Goal: Information Seeking & Learning: Compare options

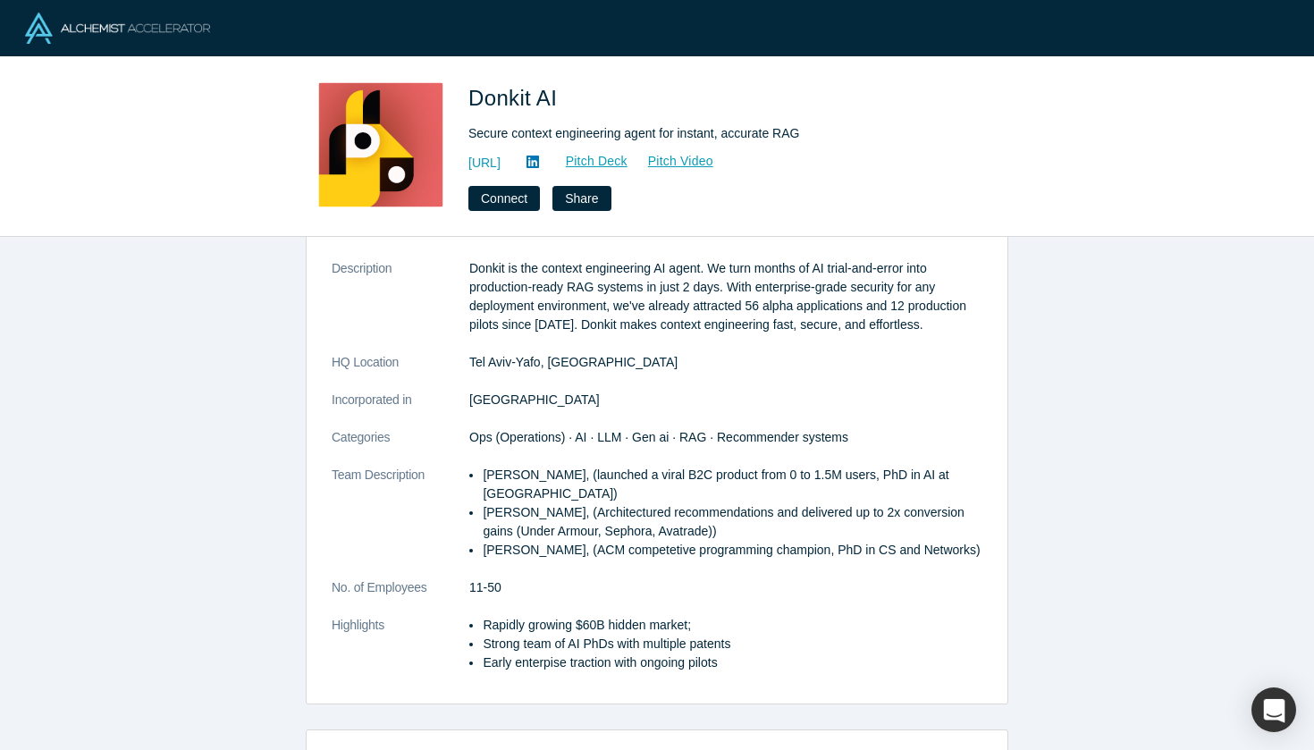
scroll to position [69, 0]
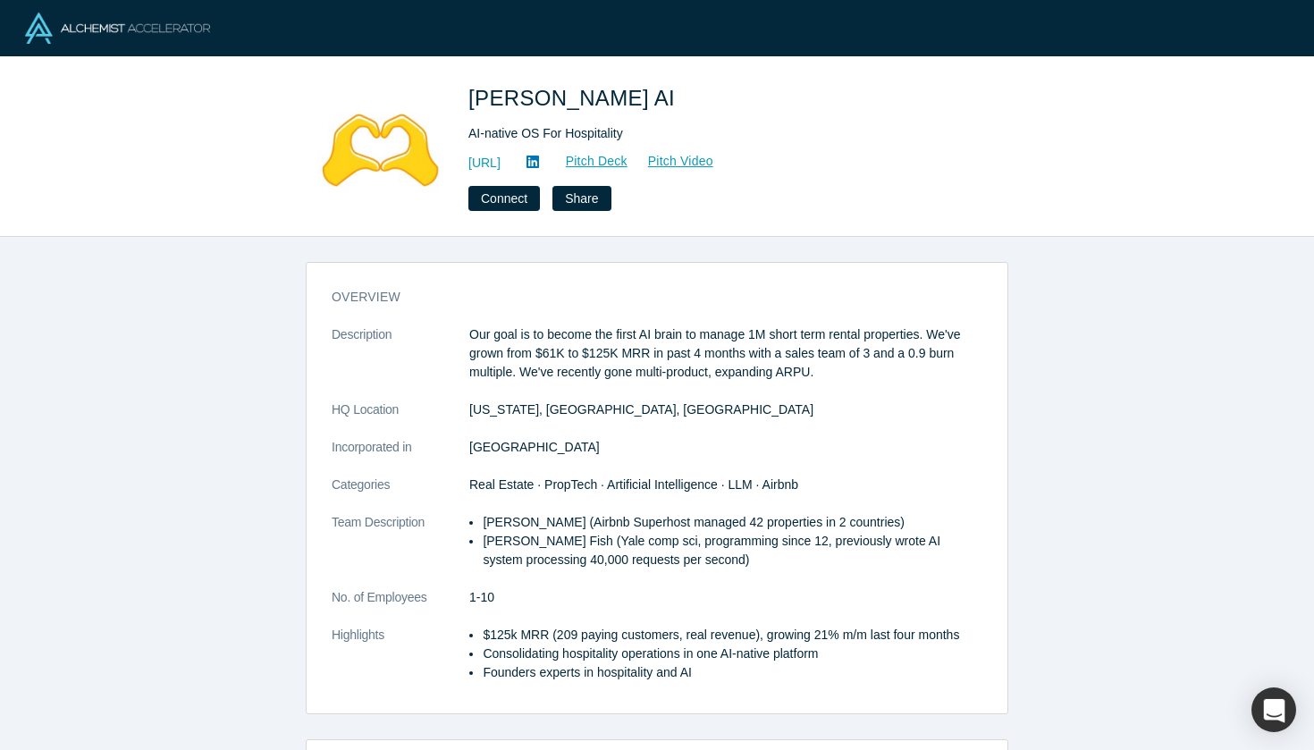
click at [317, 1] on div at bounding box center [657, 28] width 1314 height 56
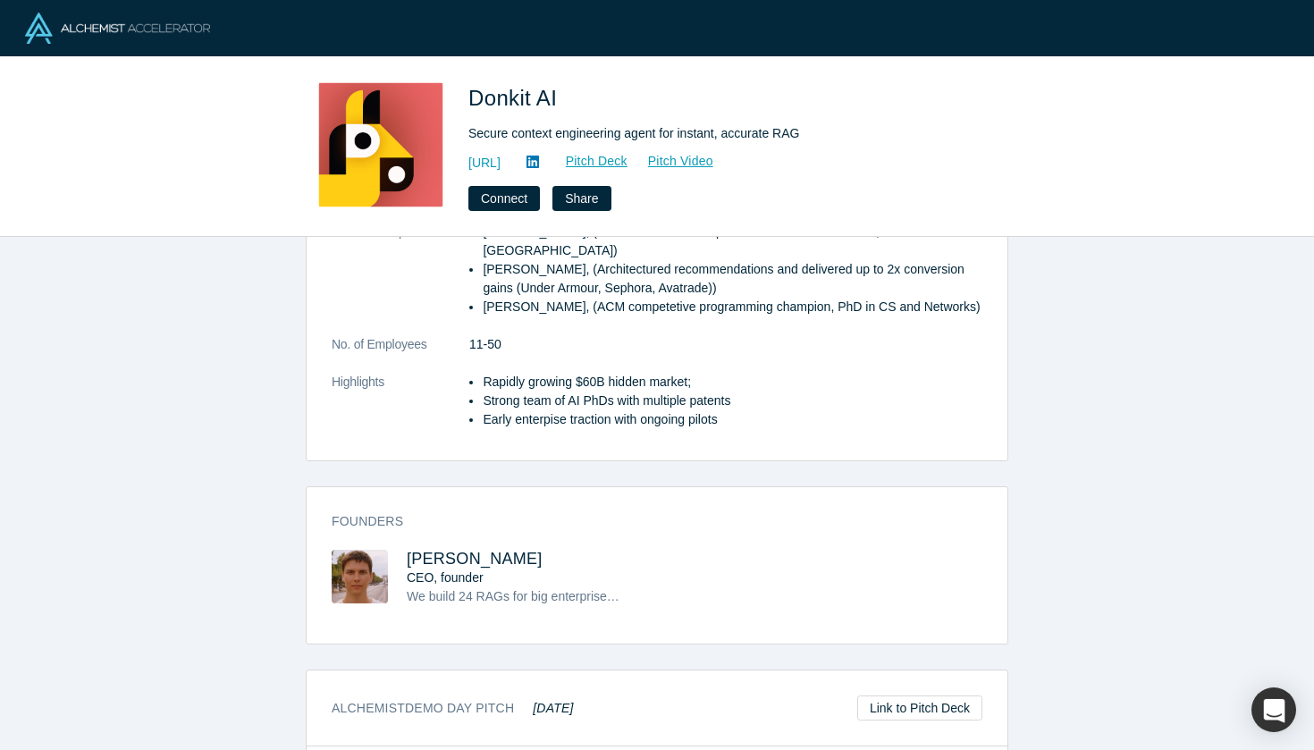
scroll to position [352, 0]
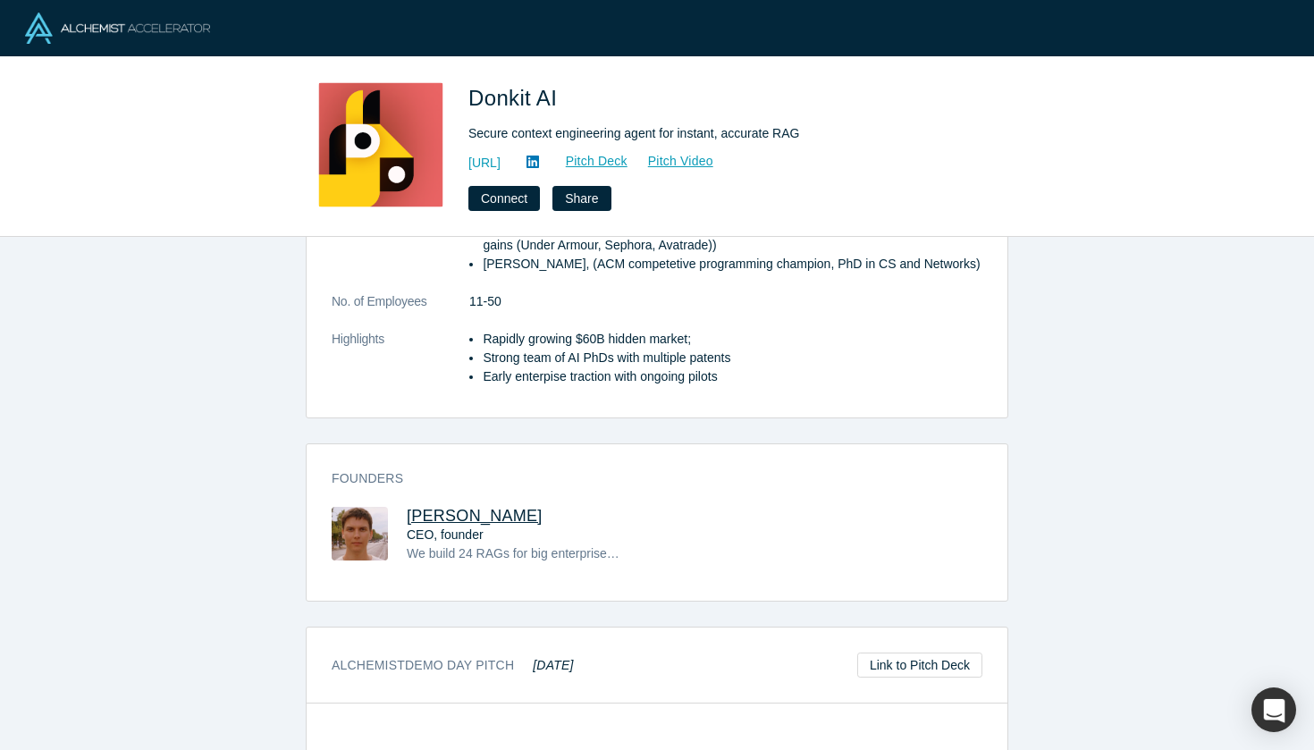
click at [451, 511] on span "Mikhail Baklanov" at bounding box center [475, 516] width 136 height 18
click at [501, 156] on link "https://donkit.ai/" at bounding box center [485, 163] width 32 height 19
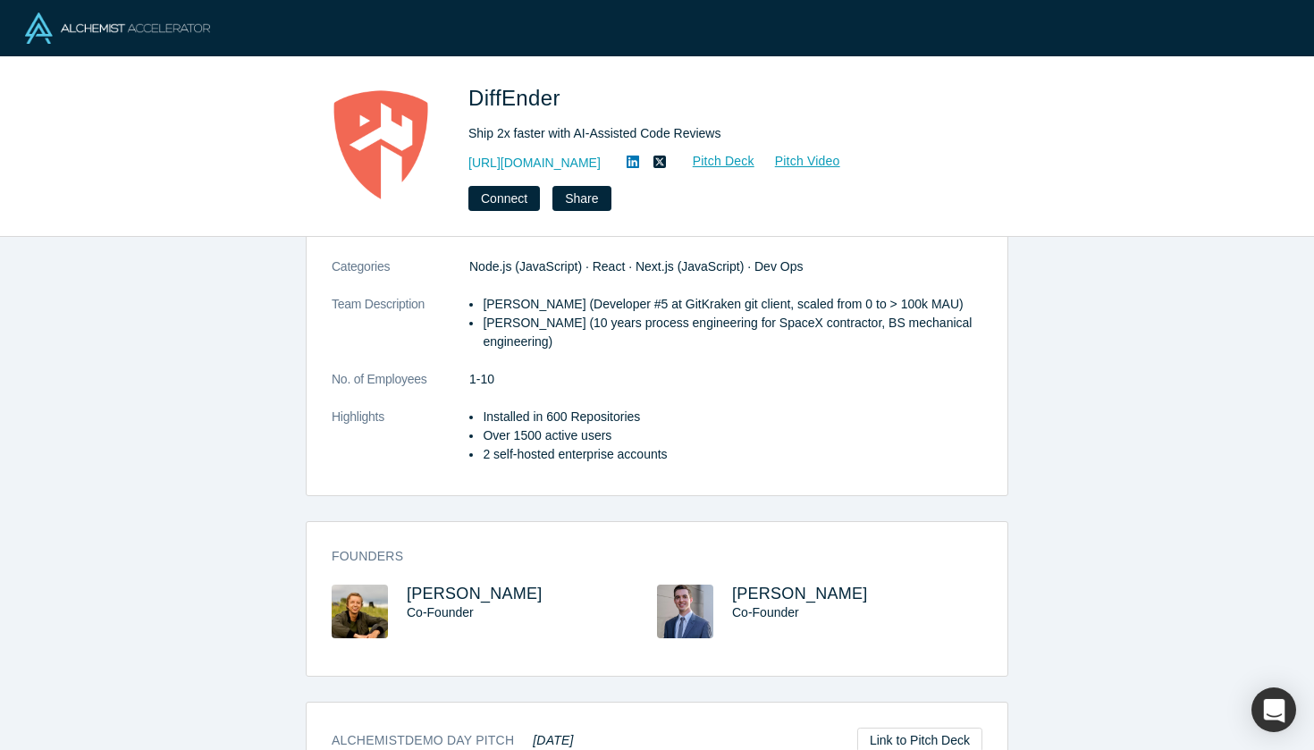
scroll to position [276, 0]
click at [520, 299] on li "Kyle Smith (Developer #5 at GitKraken git client, scaled from 0 to > 100k MAU)" at bounding box center [733, 302] width 500 height 19
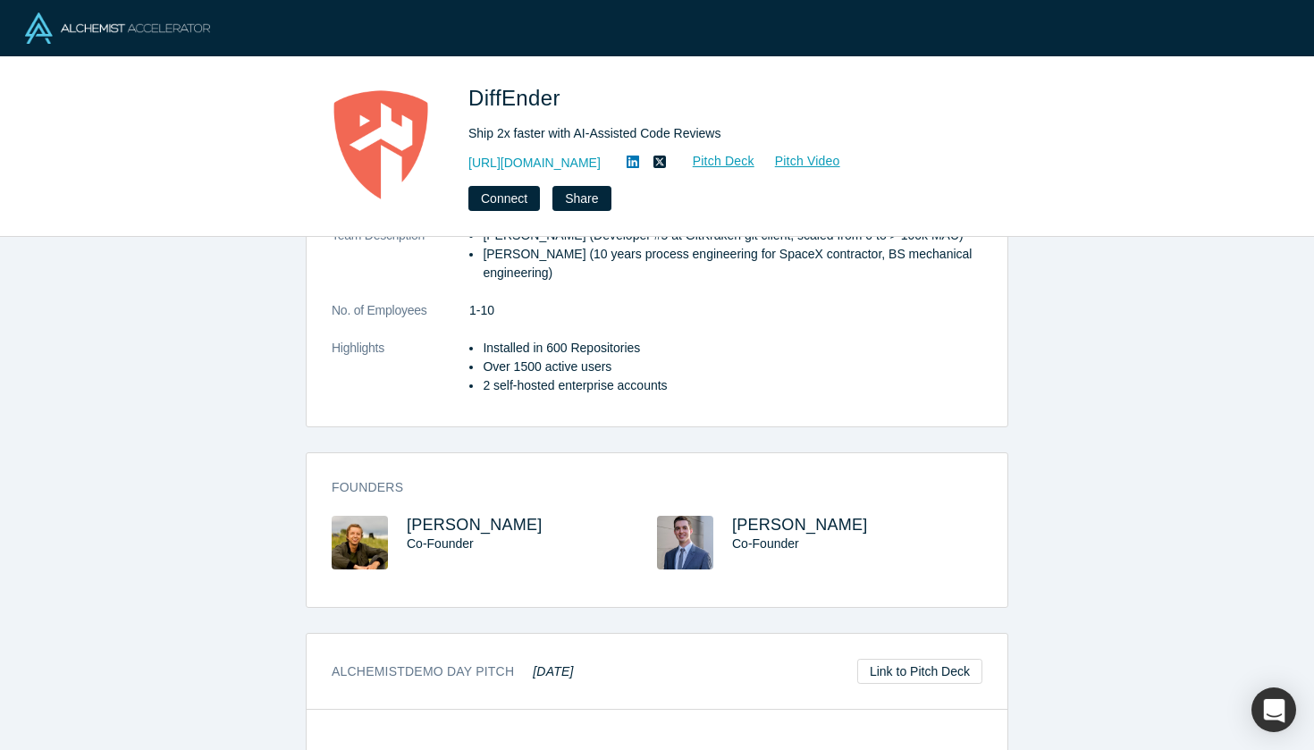
scroll to position [348, 0]
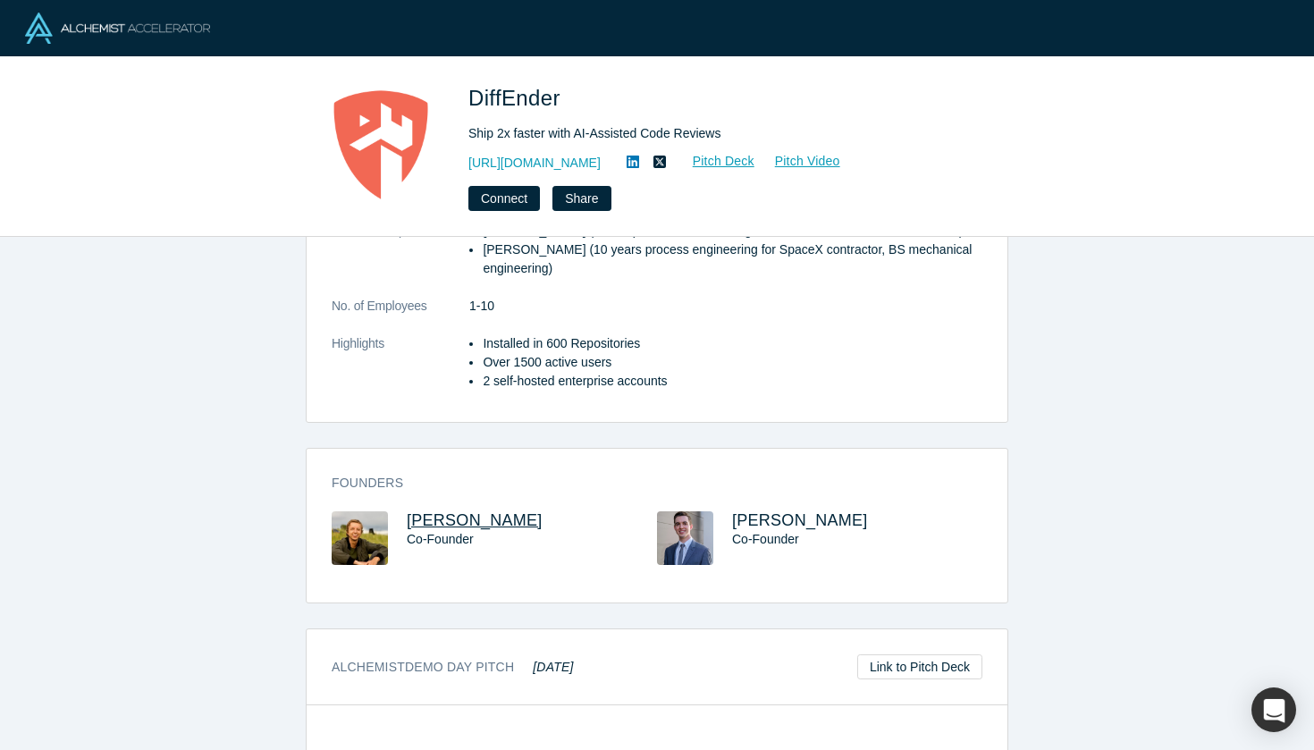
click at [451, 523] on span "Kyle Smith" at bounding box center [475, 520] width 136 height 18
click at [773, 519] on span "Connor Owen" at bounding box center [800, 520] width 136 height 18
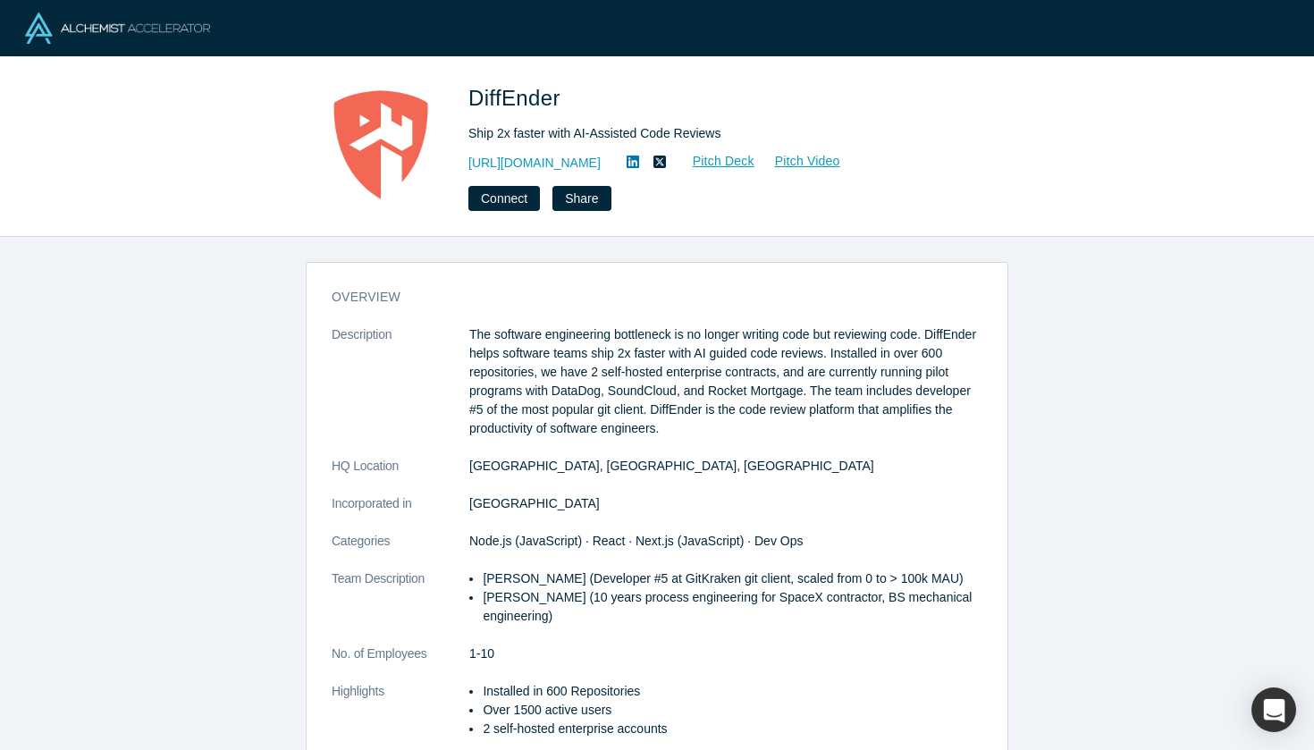
scroll to position [0, 0]
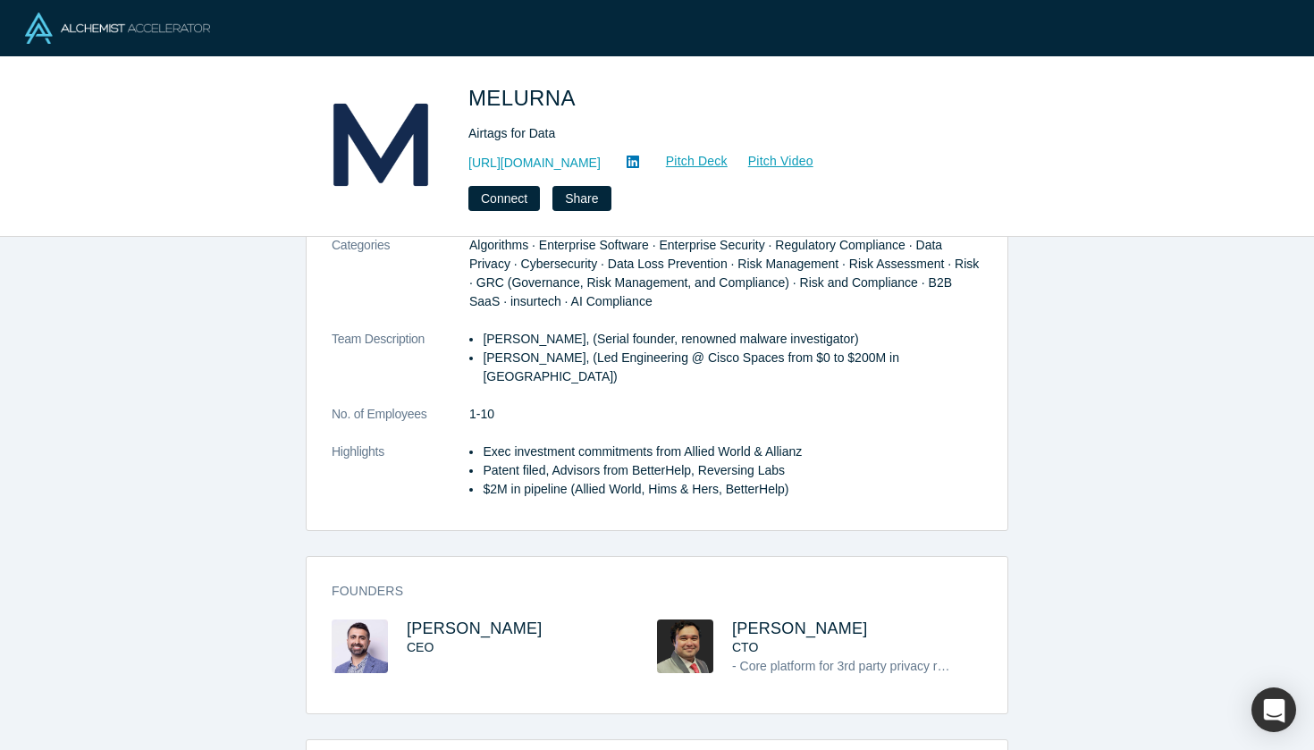
scroll to position [224, 0]
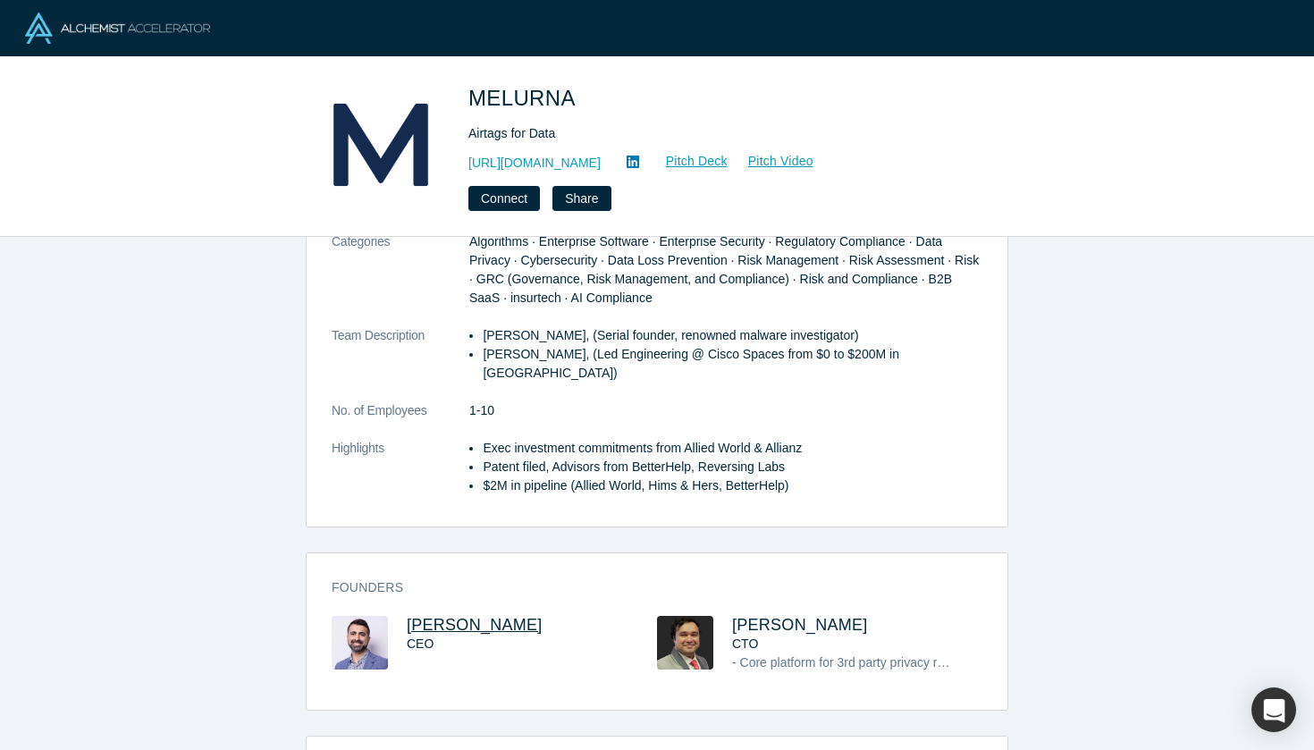
click at [450, 616] on span "[PERSON_NAME]" at bounding box center [475, 625] width 136 height 18
click at [750, 616] on span "[PERSON_NAME]" at bounding box center [800, 625] width 136 height 18
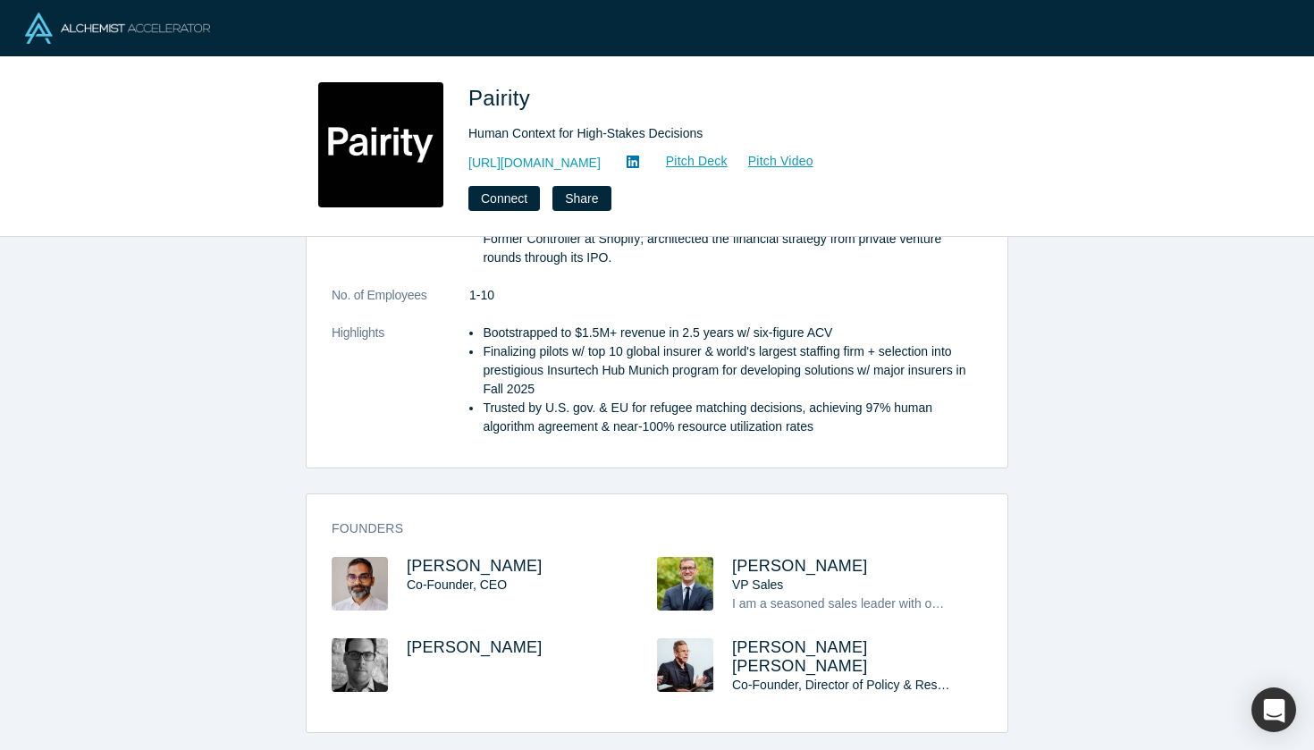
scroll to position [622, 0]
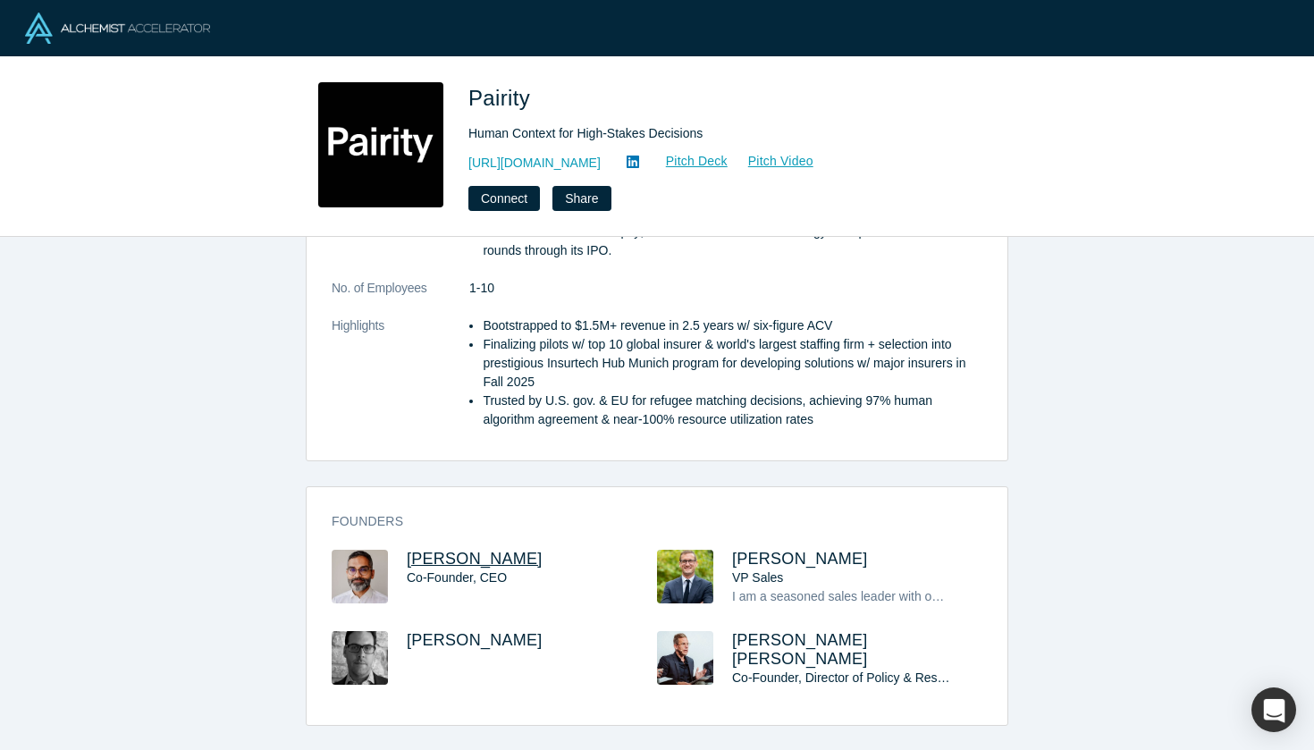
click at [440, 550] on span "[PERSON_NAME]" at bounding box center [475, 559] width 136 height 18
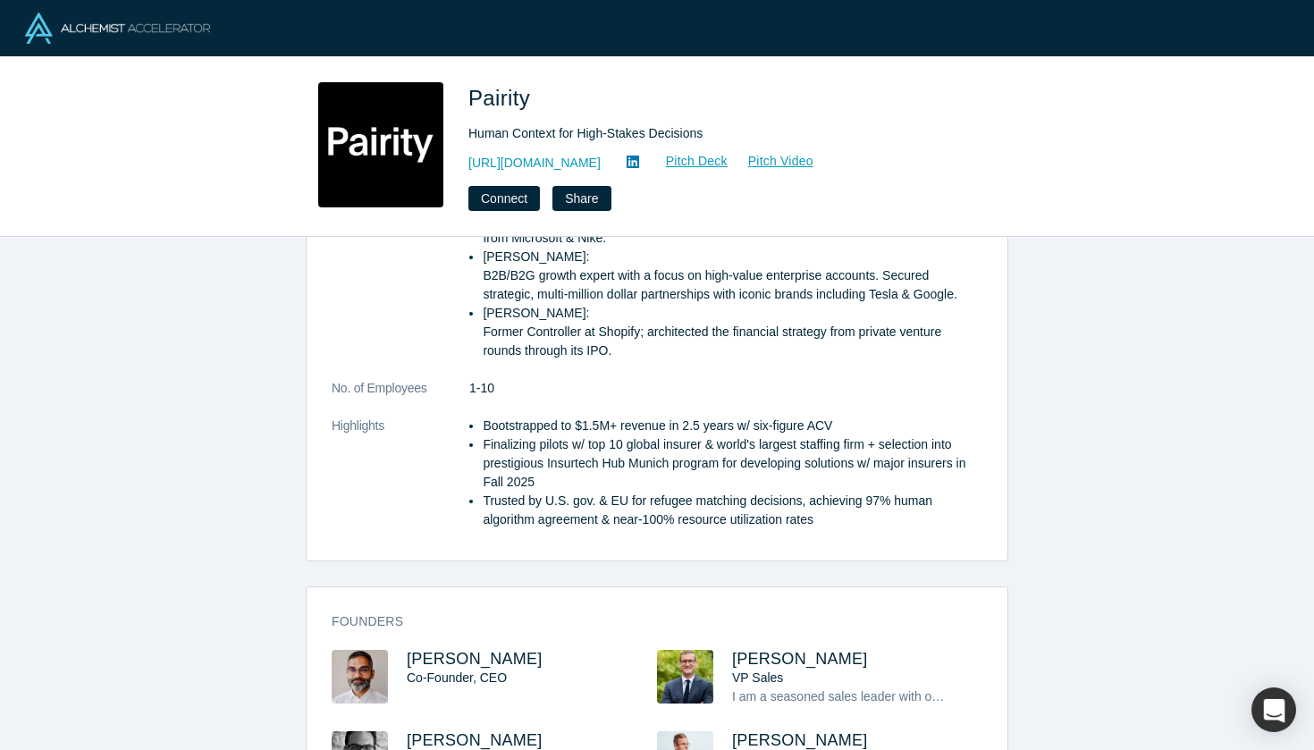
scroll to position [508, 0]
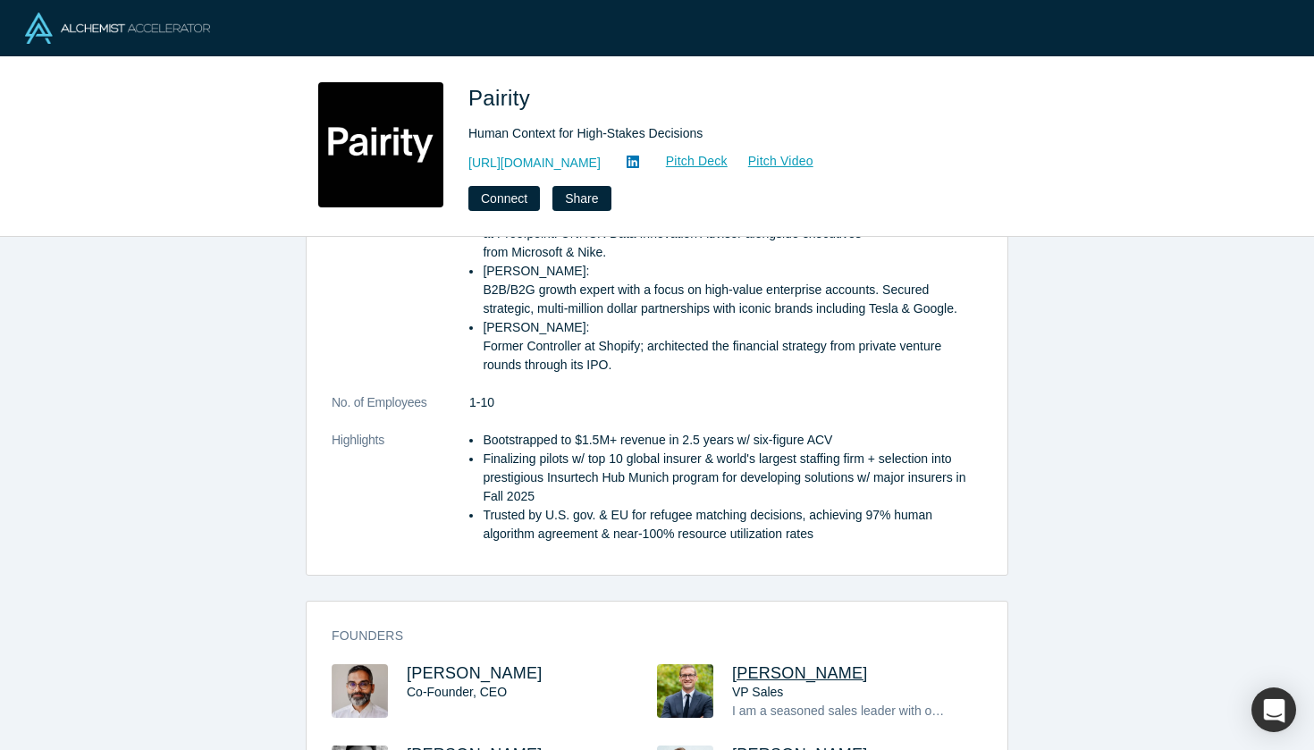
click at [775, 664] on span "Radboud Reijn" at bounding box center [800, 673] width 136 height 18
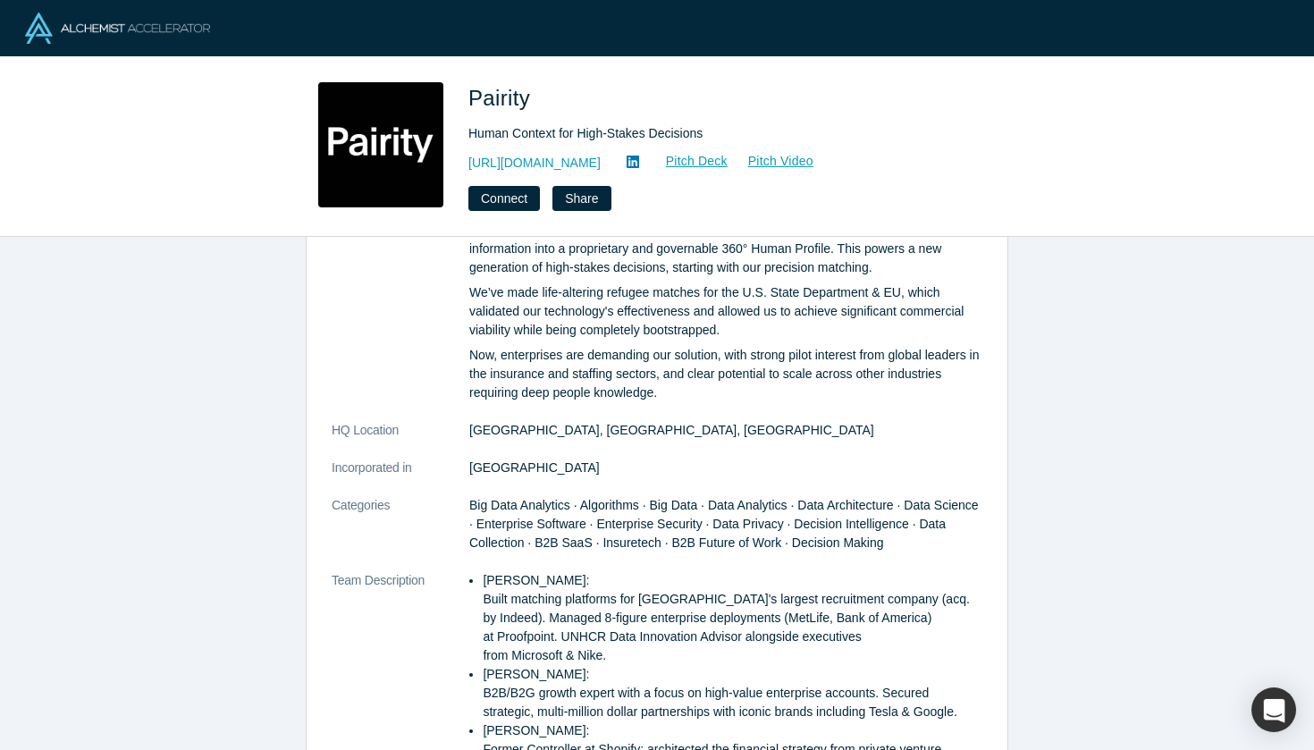
scroll to position [110, 0]
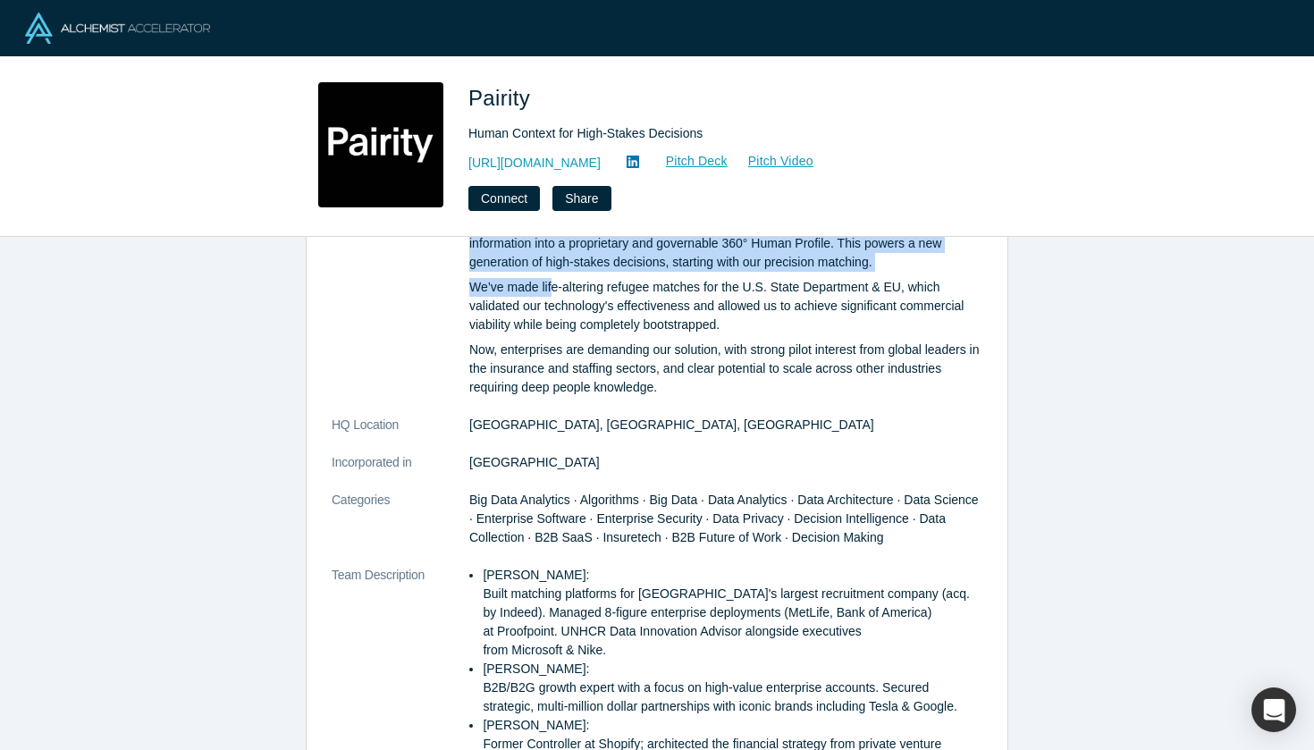
drag, startPoint x: 468, startPoint y: 282, endPoint x: 552, endPoint y: 289, distance: 84.4
click at [552, 289] on dl "Description Pairity understands complex data about people, turning fragmented a…" at bounding box center [657, 587] width 651 height 745
click at [552, 289] on p "We’ve made life-altering refugee matches for the U.S. State Department & EU, wh…" at bounding box center [725, 306] width 513 height 56
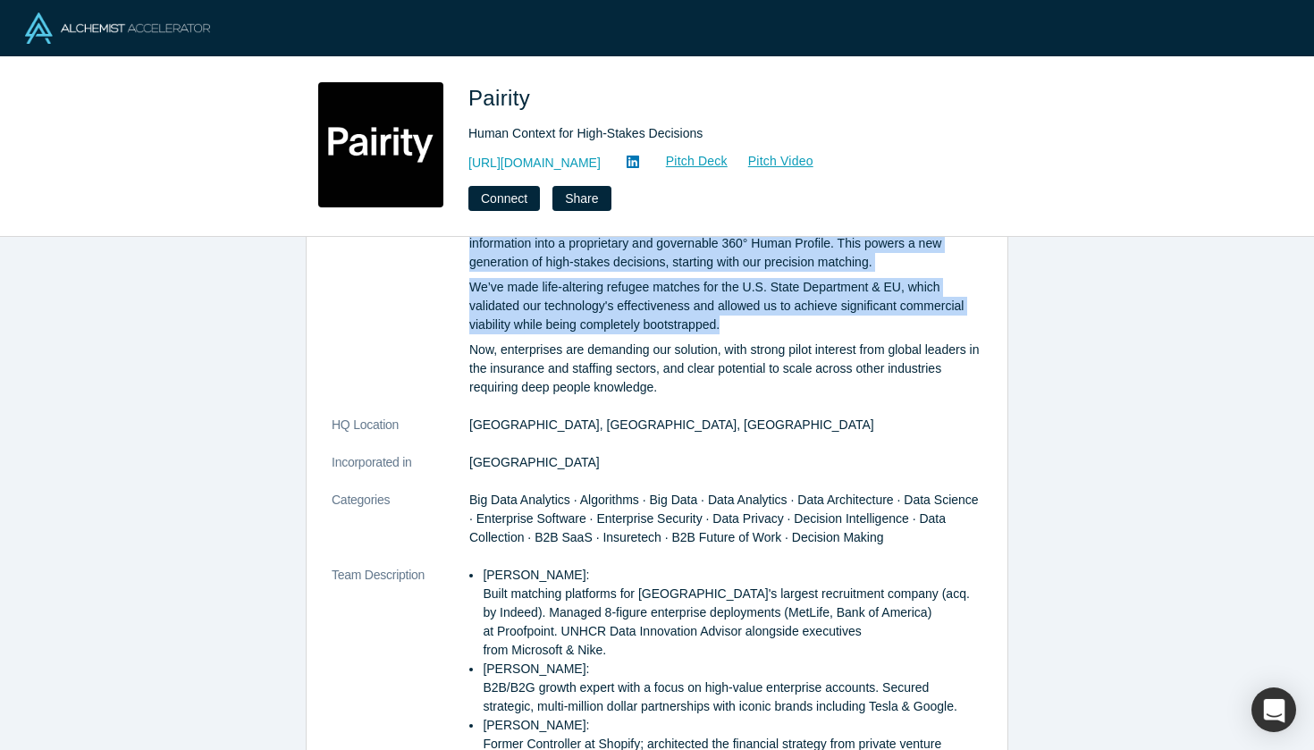
drag, startPoint x: 469, startPoint y: 280, endPoint x: 732, endPoint y: 328, distance: 268.2
click at [732, 328] on dl "Description Pairity understands complex data about people, turning fragmented a…" at bounding box center [657, 587] width 651 height 745
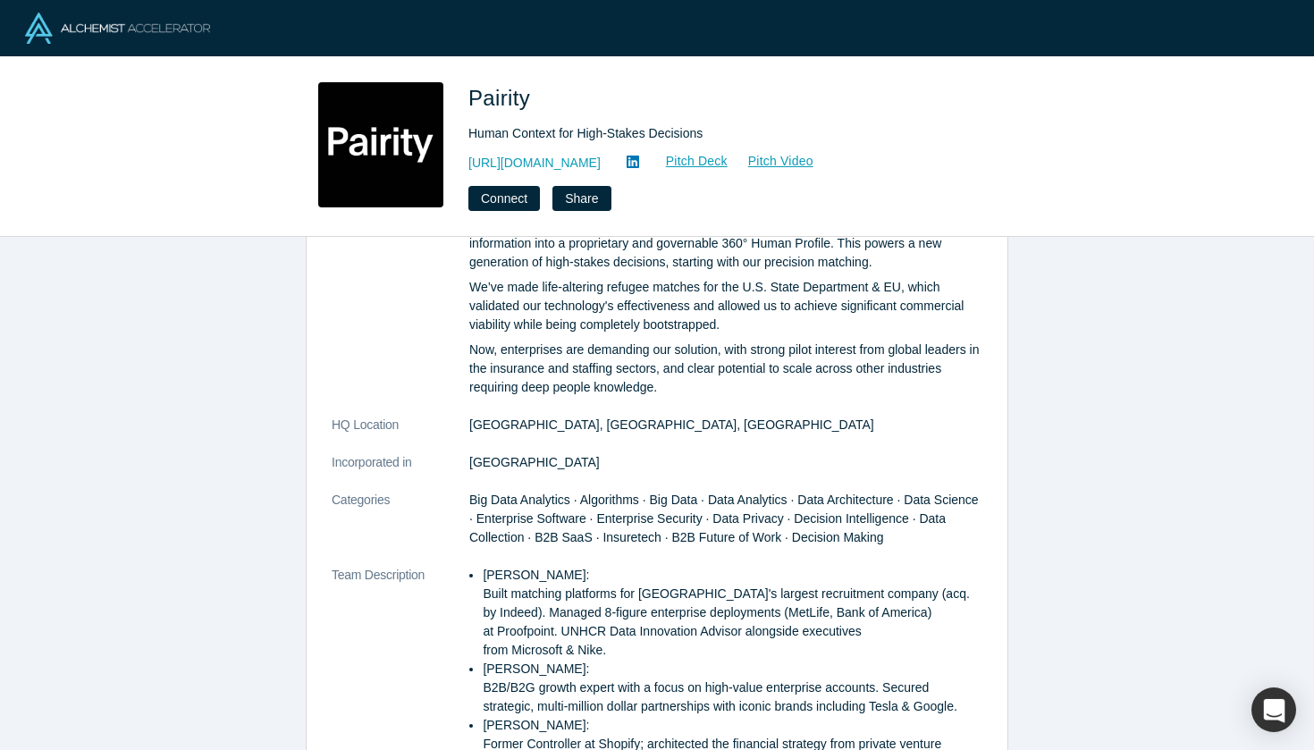
click at [638, 346] on p "Now, enterprises are demanding our solution, with strong pilot interest from gl…" at bounding box center [725, 369] width 513 height 56
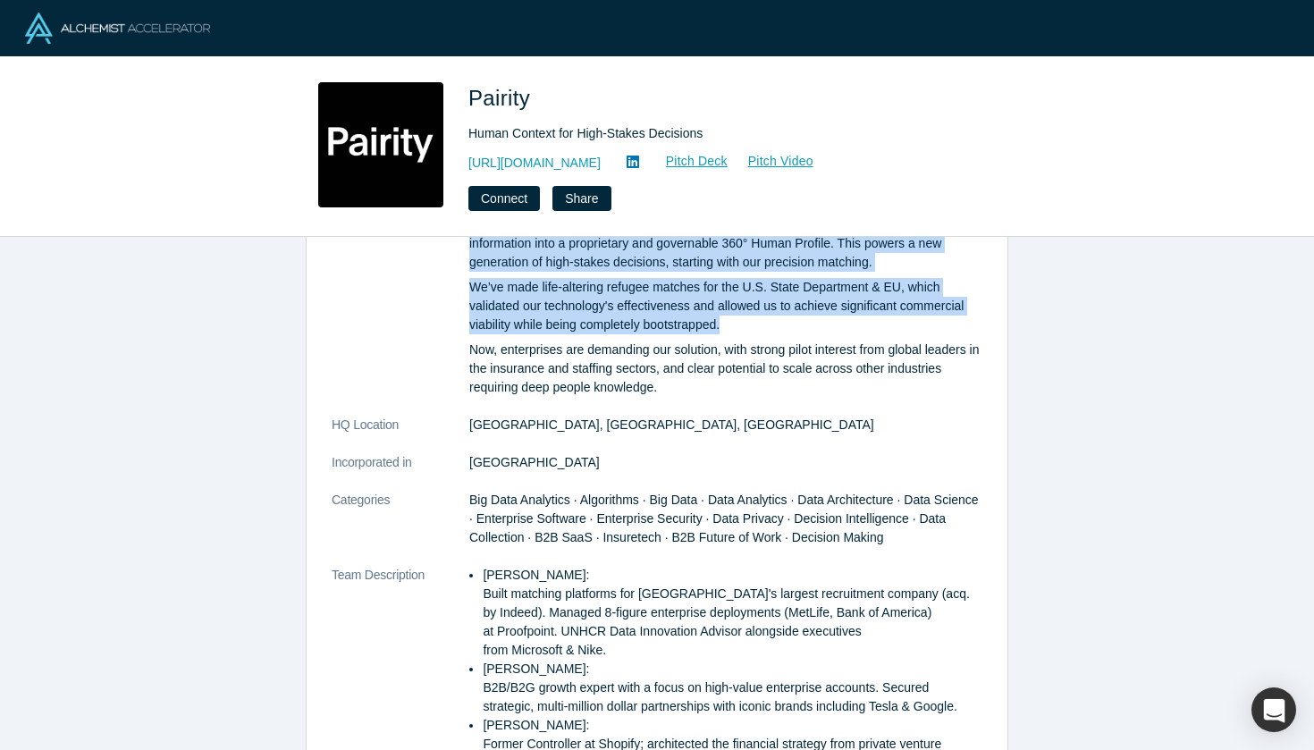
drag, startPoint x: 740, startPoint y: 321, endPoint x: 468, endPoint y: 279, distance: 275.9
click at [468, 279] on dl "Description Pairity understands complex data about people, turning fragmented a…" at bounding box center [657, 587] width 651 height 745
click at [576, 309] on p "We’ve made life-altering refugee matches for the U.S. State Department & EU, wh…" at bounding box center [725, 306] width 513 height 56
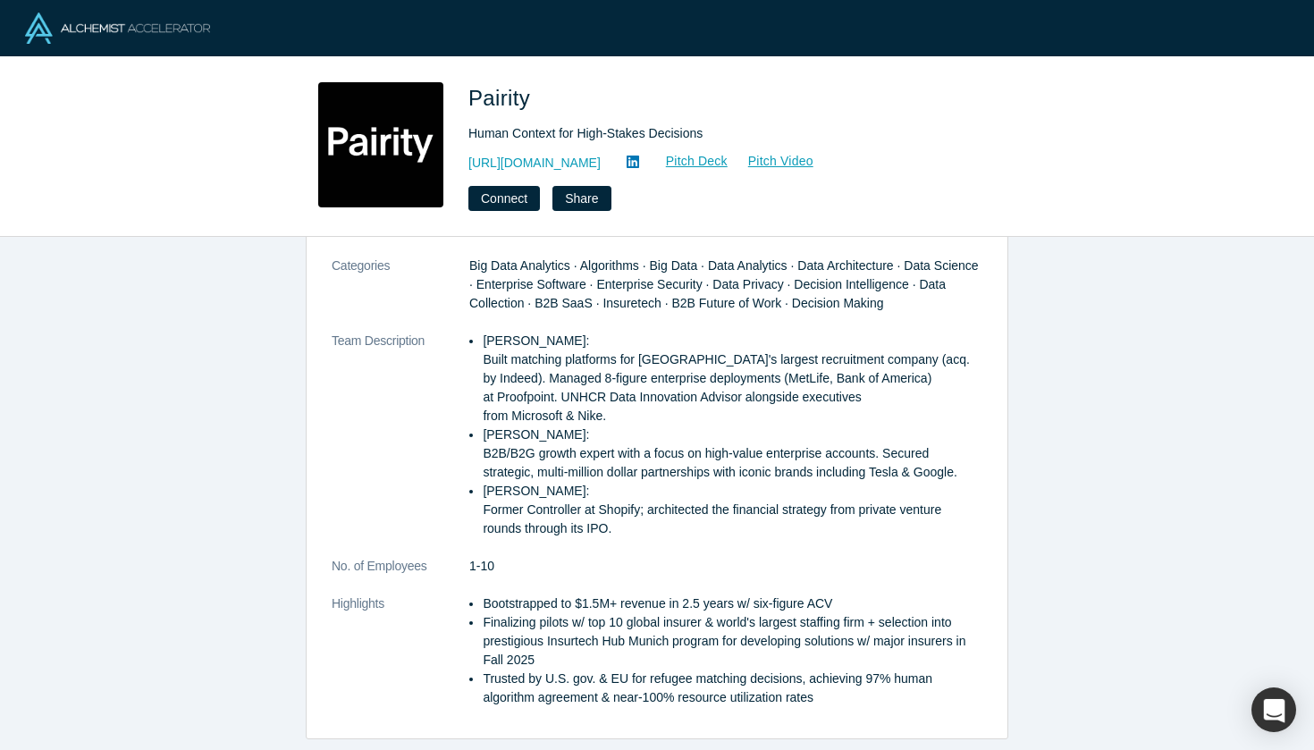
scroll to position [346, 0]
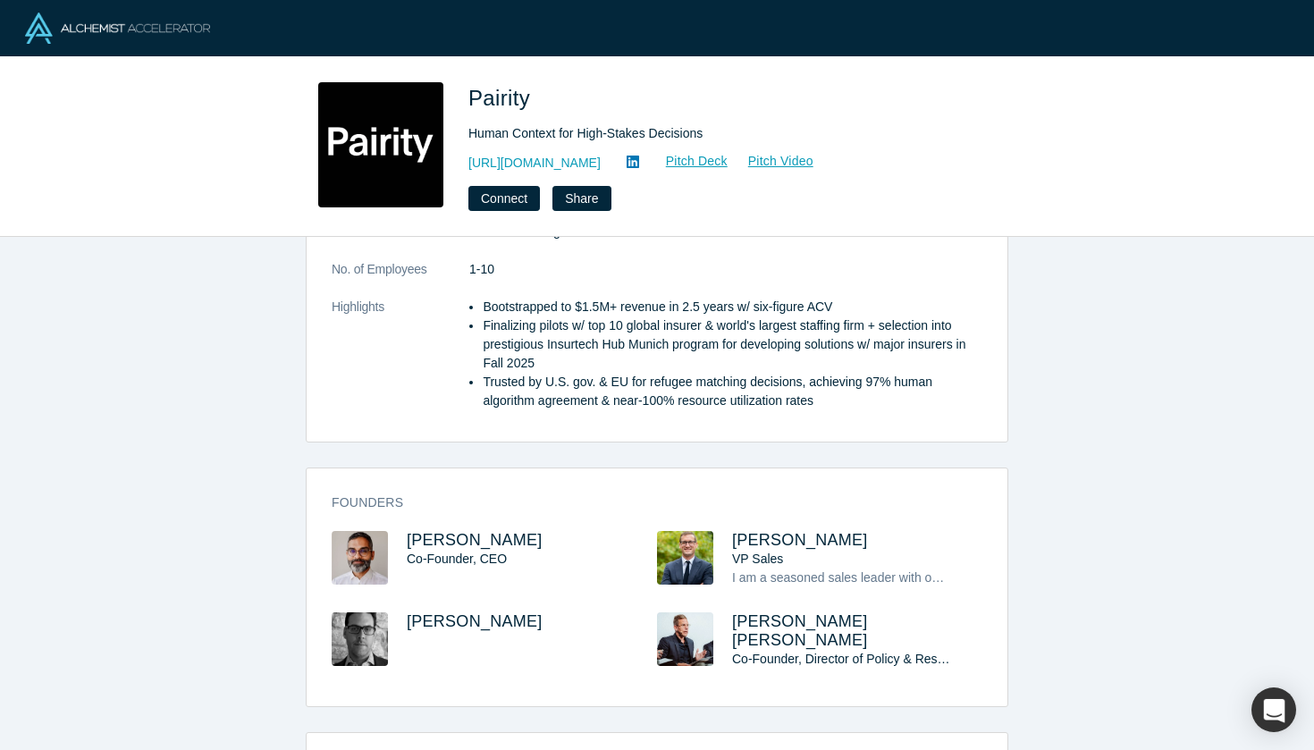
scroll to position [649, 0]
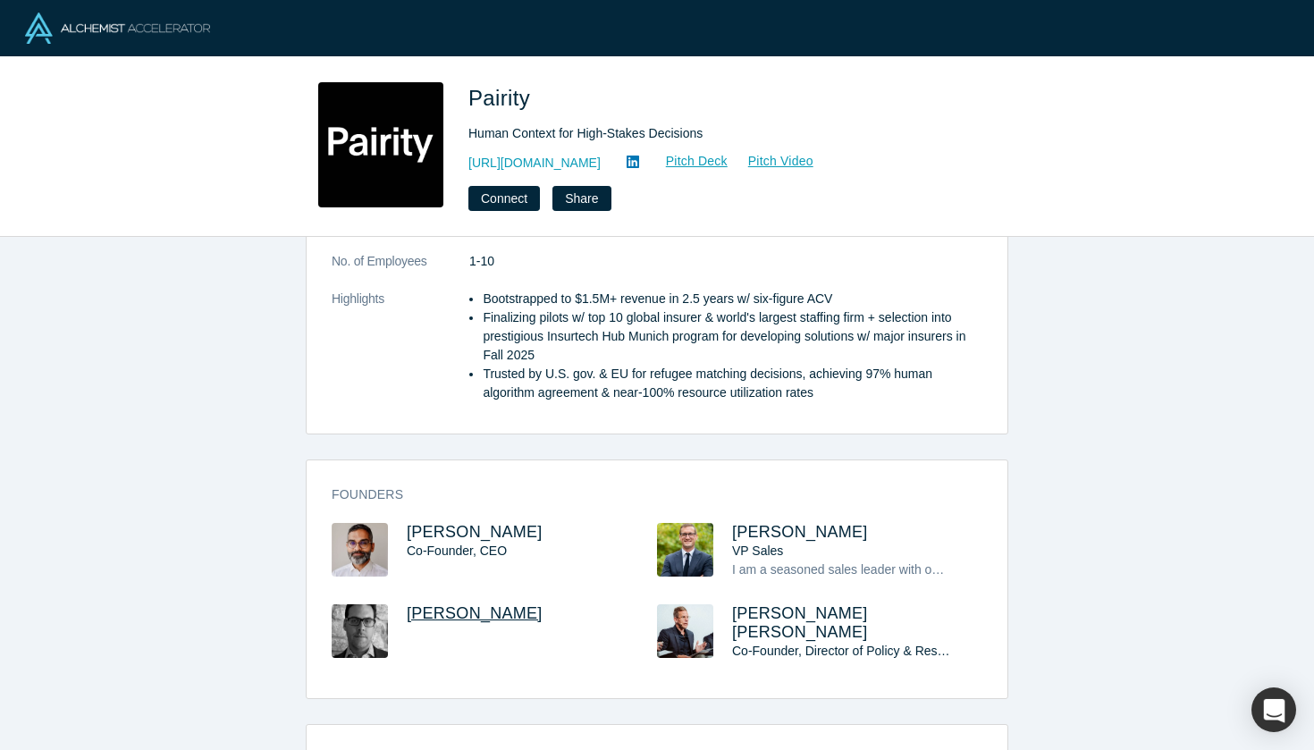
click at [433, 604] on span "Mike Gagnon" at bounding box center [475, 613] width 136 height 18
click at [759, 604] on span "Craig Damian Smith" at bounding box center [800, 622] width 136 height 37
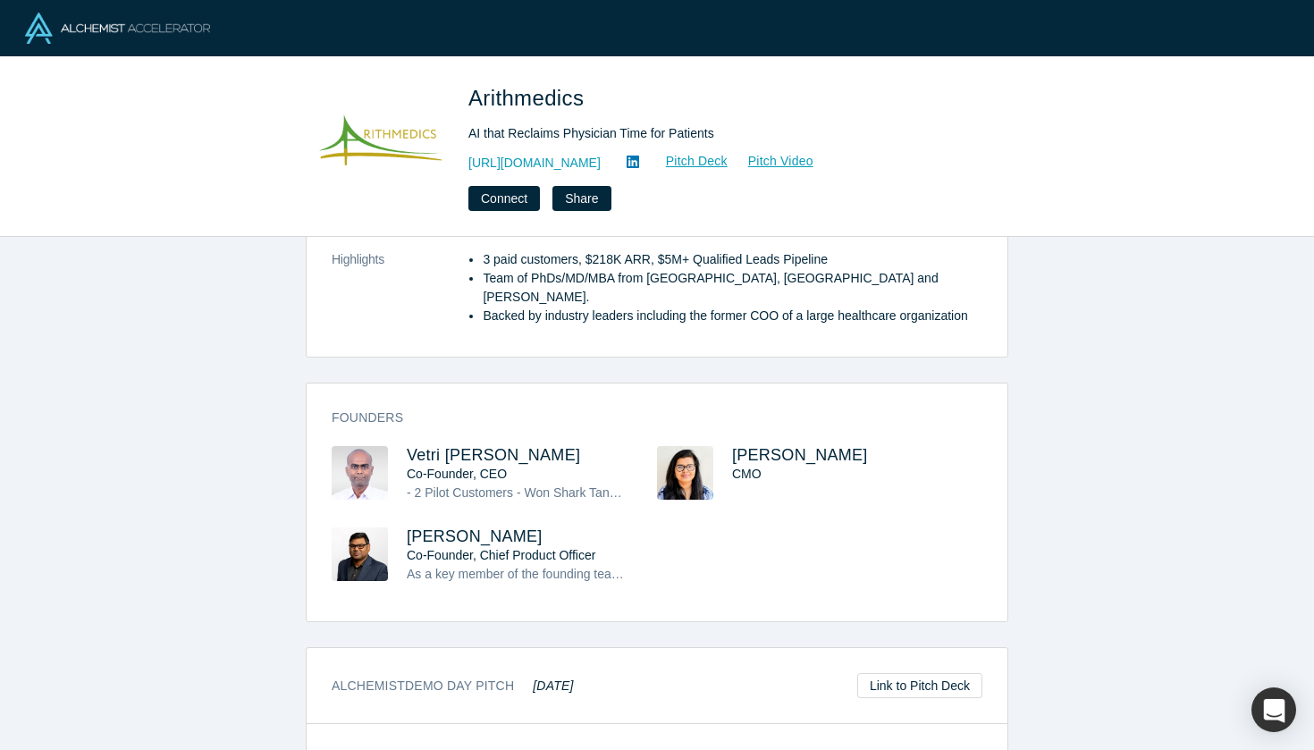
scroll to position [517, 0]
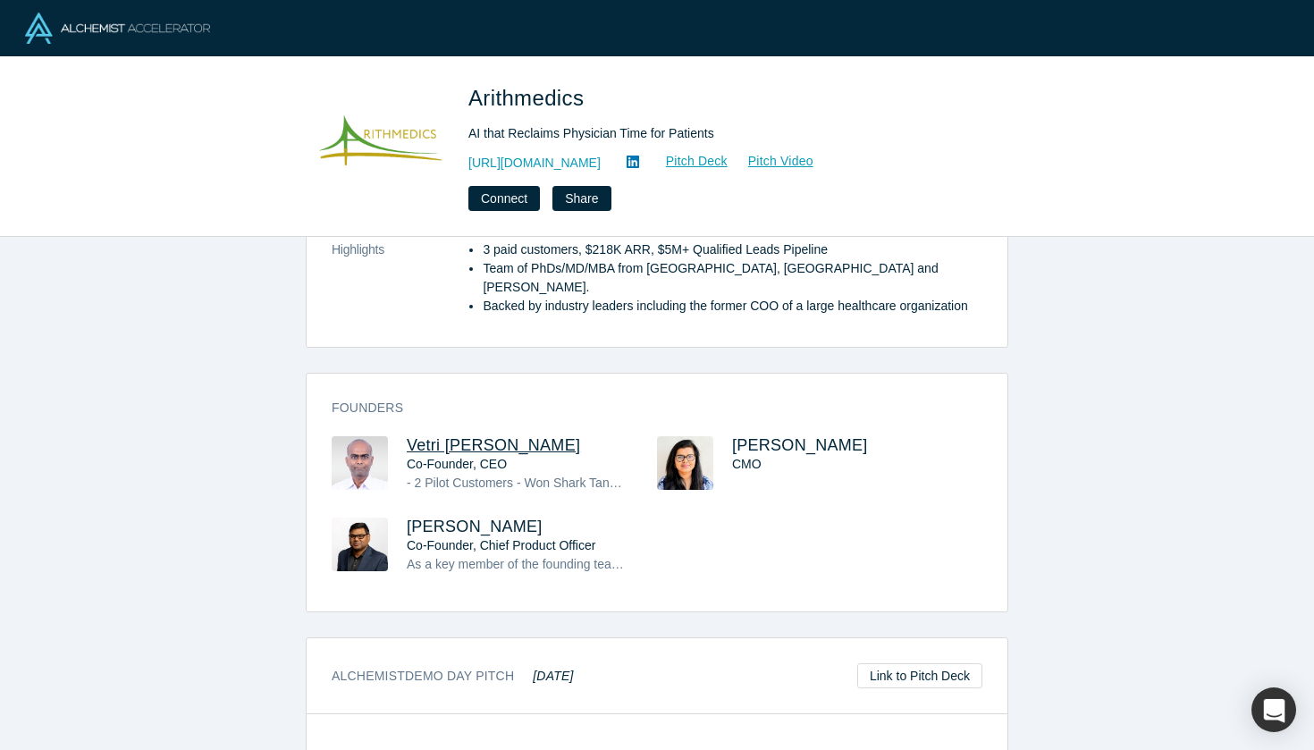
click at [470, 436] on span "Vetri [PERSON_NAME]" at bounding box center [493, 445] width 173 height 18
click at [750, 436] on span "[PERSON_NAME]" at bounding box center [800, 445] width 136 height 18
click at [451, 518] on span "[PERSON_NAME]" at bounding box center [475, 527] width 136 height 18
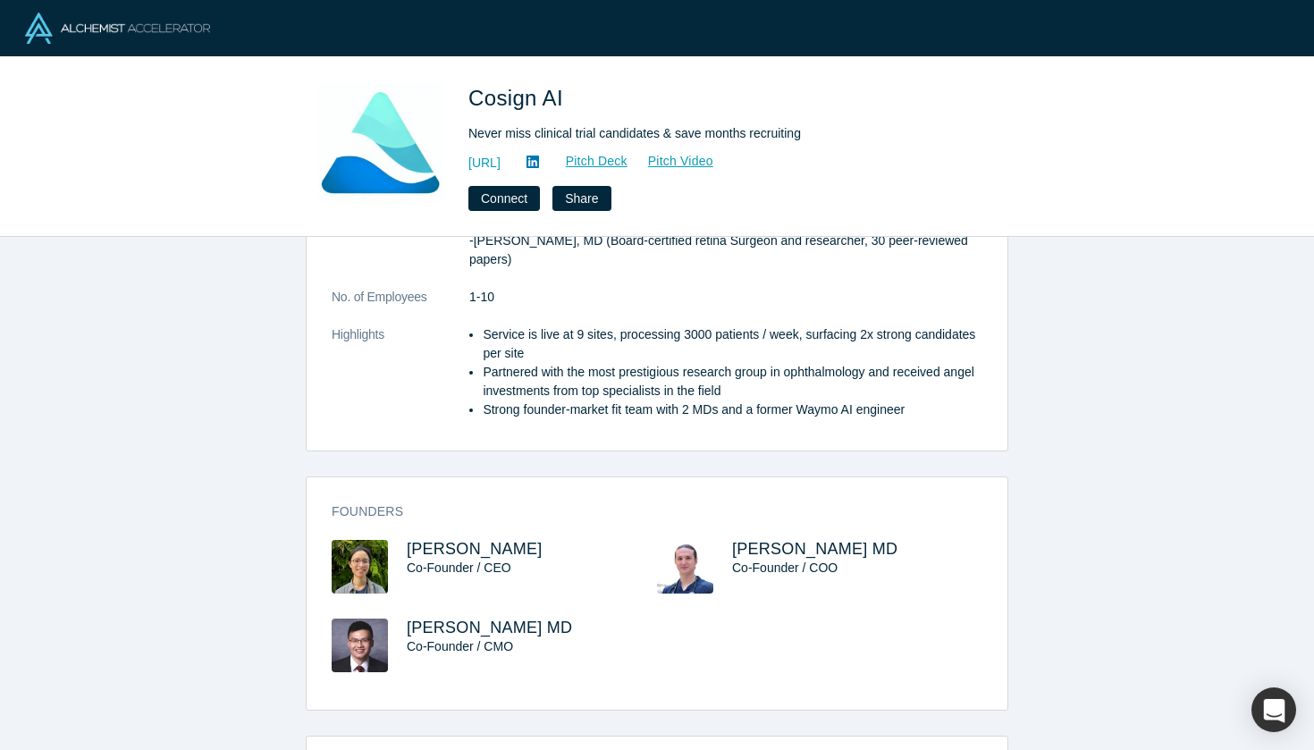
scroll to position [527, 0]
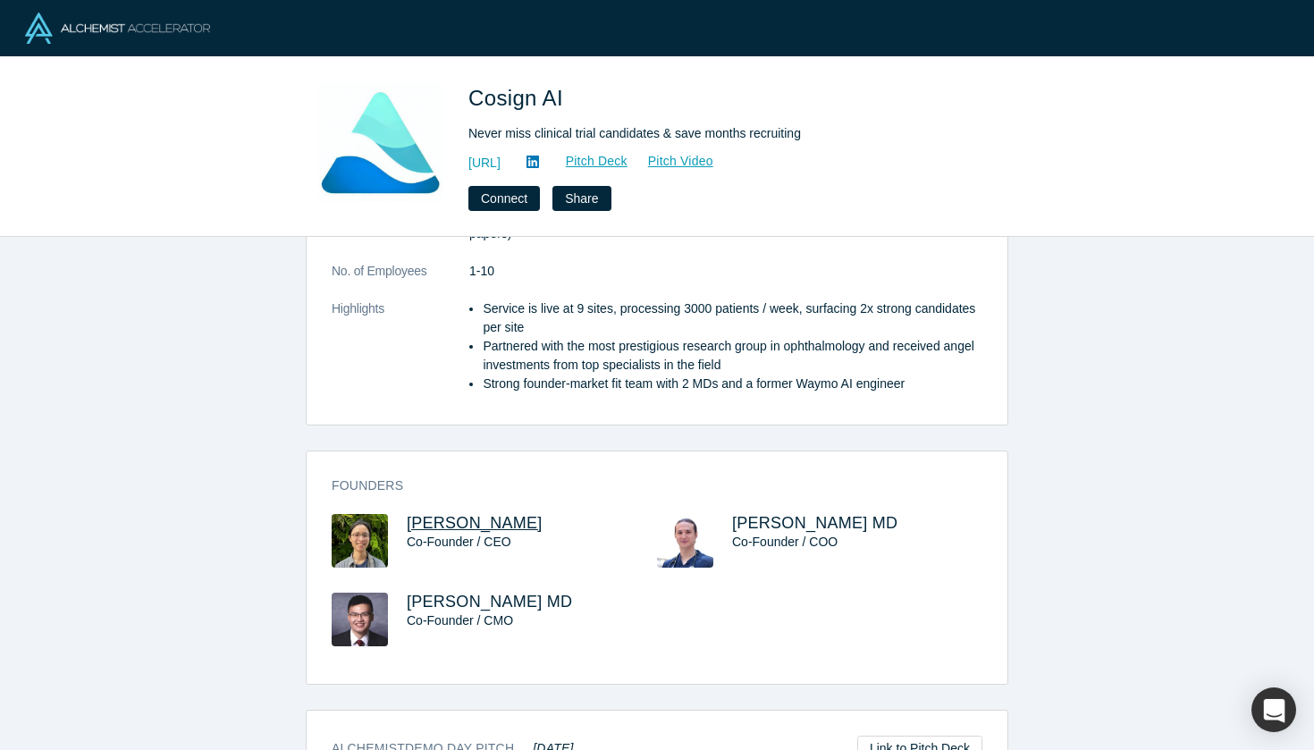
click at [436, 514] on span "Will Xie" at bounding box center [475, 523] width 136 height 18
click at [791, 514] on span "Riya Fukui MD" at bounding box center [814, 523] width 165 height 18
click at [454, 593] on span "Louie Cai MD" at bounding box center [489, 602] width 165 height 18
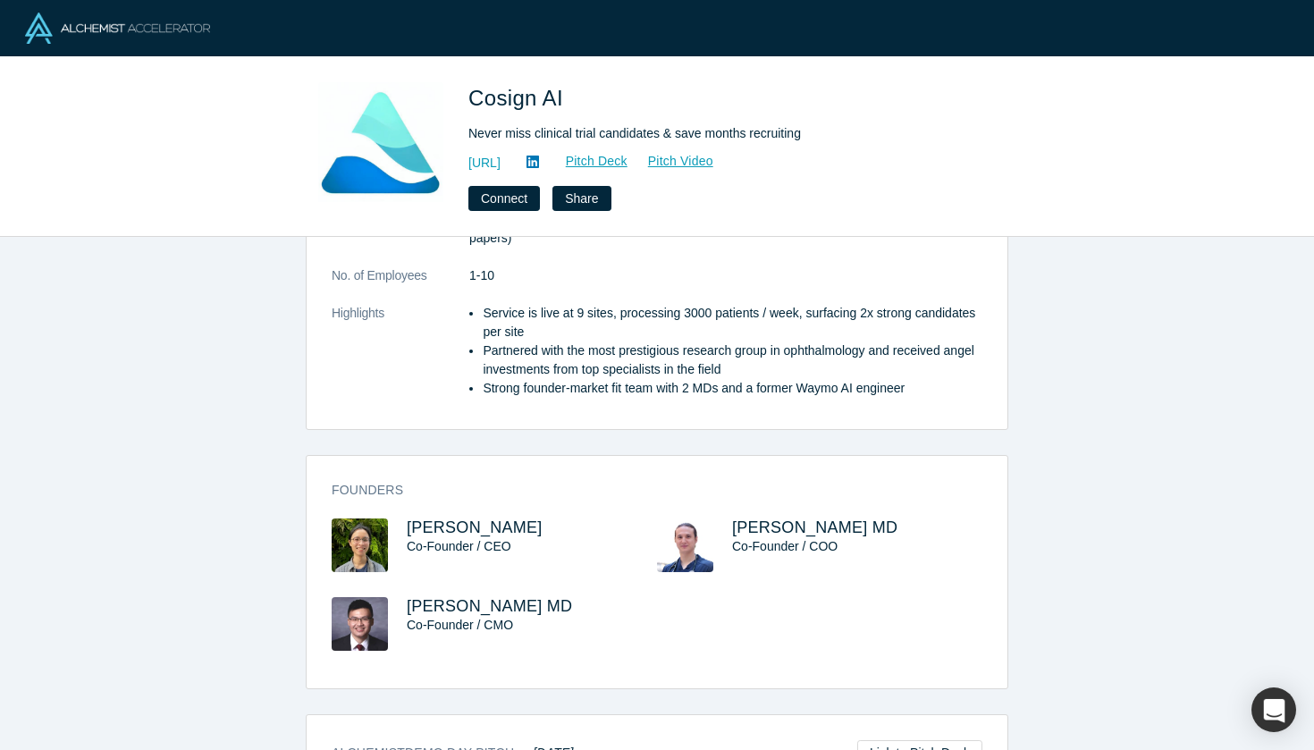
scroll to position [570, 0]
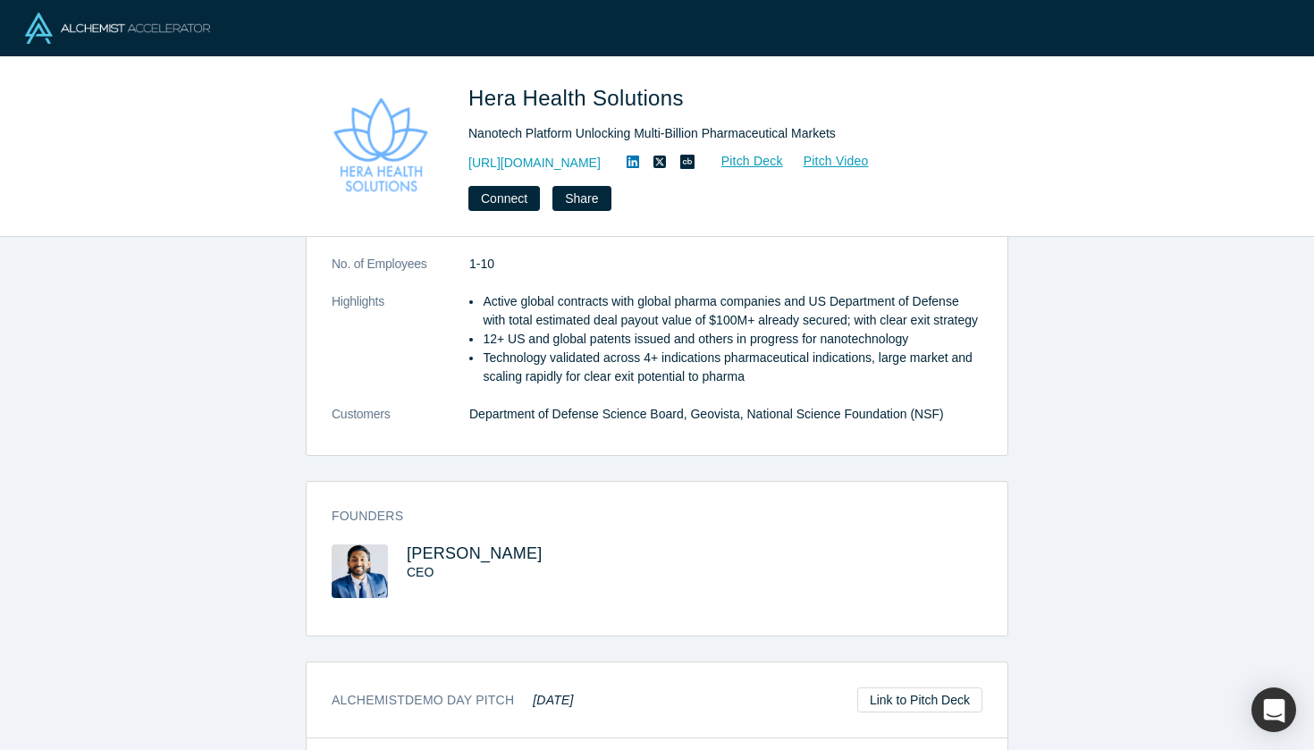
scroll to position [508, 0]
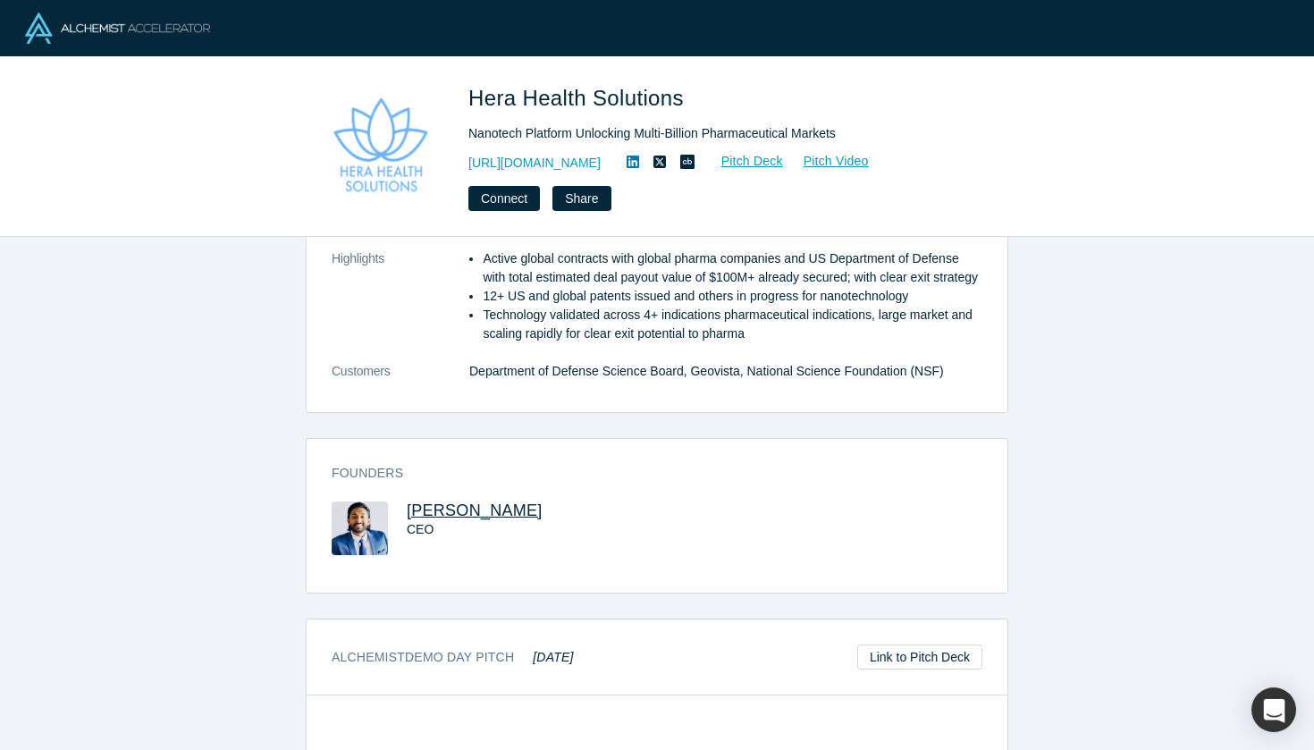
click at [452, 520] on span "Idicula Mathew" at bounding box center [475, 511] width 136 height 18
click at [601, 159] on link "https://www.herahealthsolutions.com/" at bounding box center [535, 163] width 132 height 19
click at [639, 159] on icon at bounding box center [633, 162] width 13 height 13
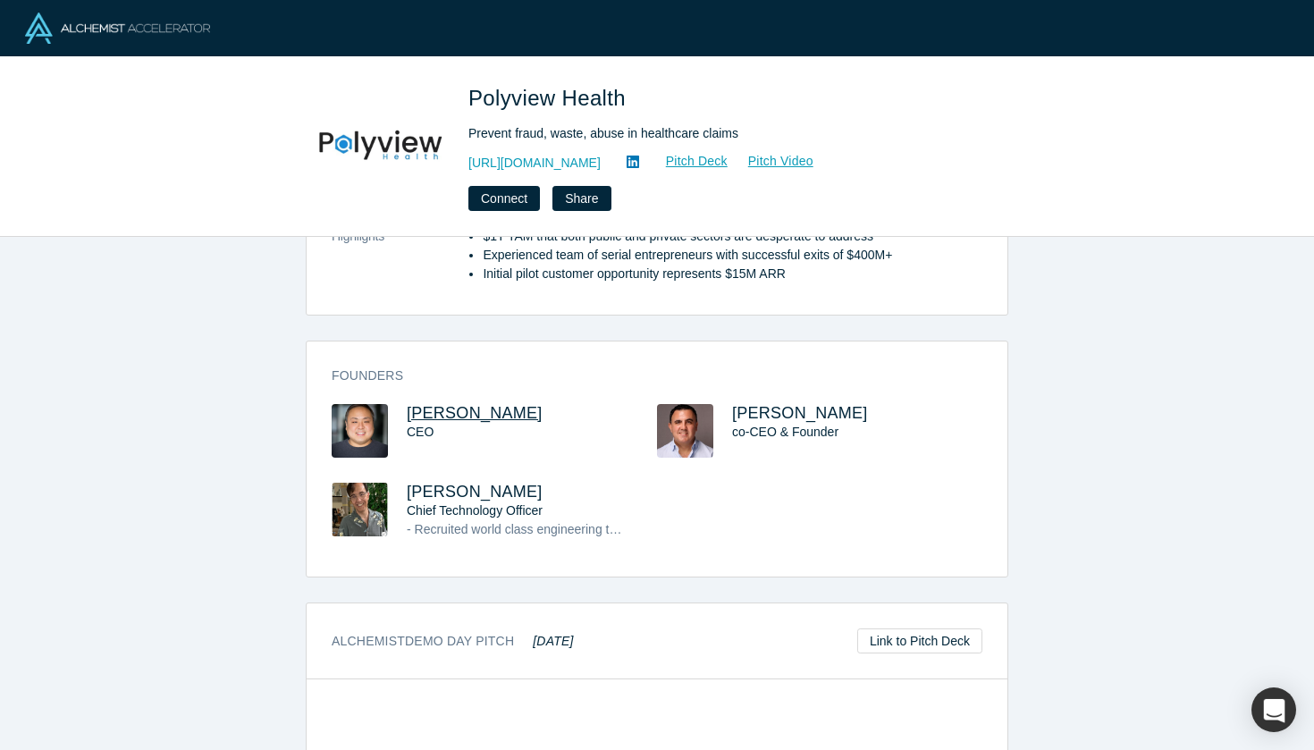
scroll to position [587, 0]
click at [461, 410] on span "Jason Hwang" at bounding box center [475, 412] width 136 height 18
click at [756, 409] on span "Dimitri Arges" at bounding box center [800, 412] width 136 height 18
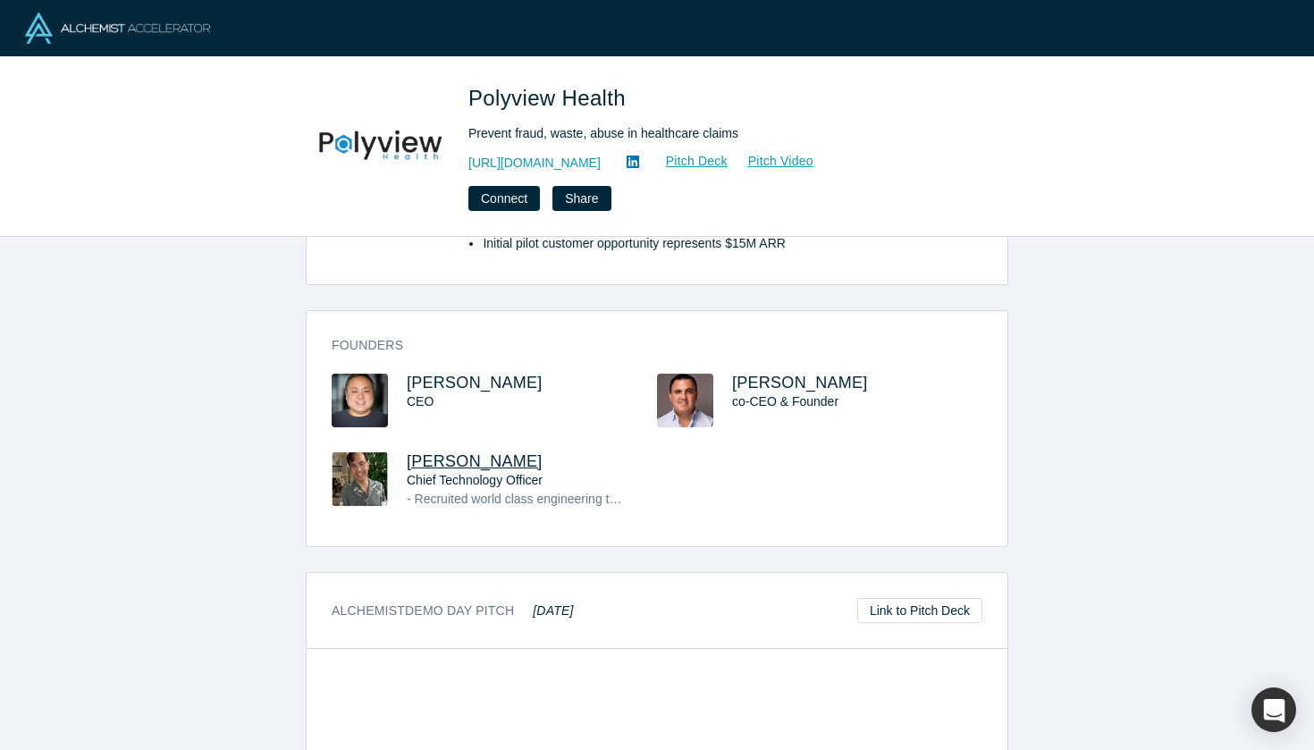
click at [433, 467] on span "Greg Deocampo" at bounding box center [475, 461] width 136 height 18
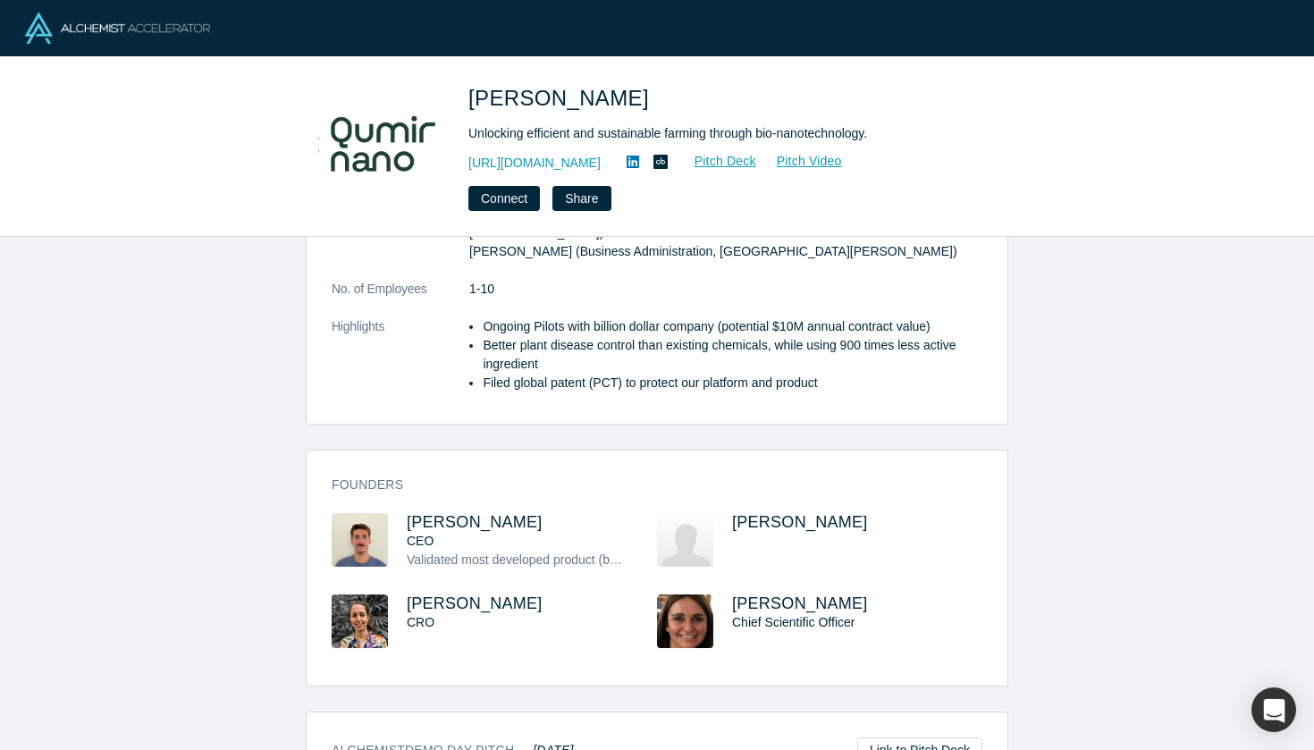
scroll to position [476, 0]
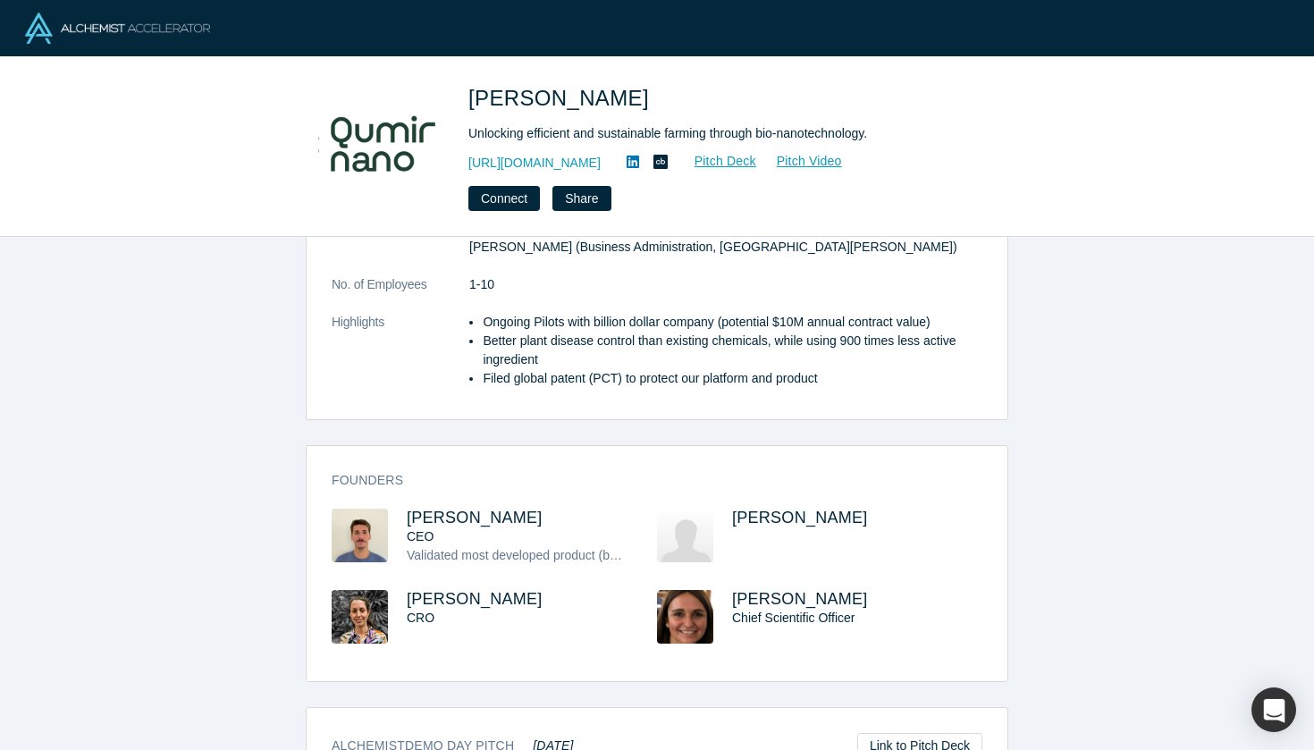
click at [446, 528] on div "CEO" at bounding box center [516, 537] width 218 height 19
click at [450, 509] on span "Franco Ciaffone" at bounding box center [475, 518] width 136 height 18
click at [792, 509] on span "José Dávila" at bounding box center [800, 518] width 136 height 18
click at [760, 509] on span "José Dávila" at bounding box center [800, 518] width 136 height 18
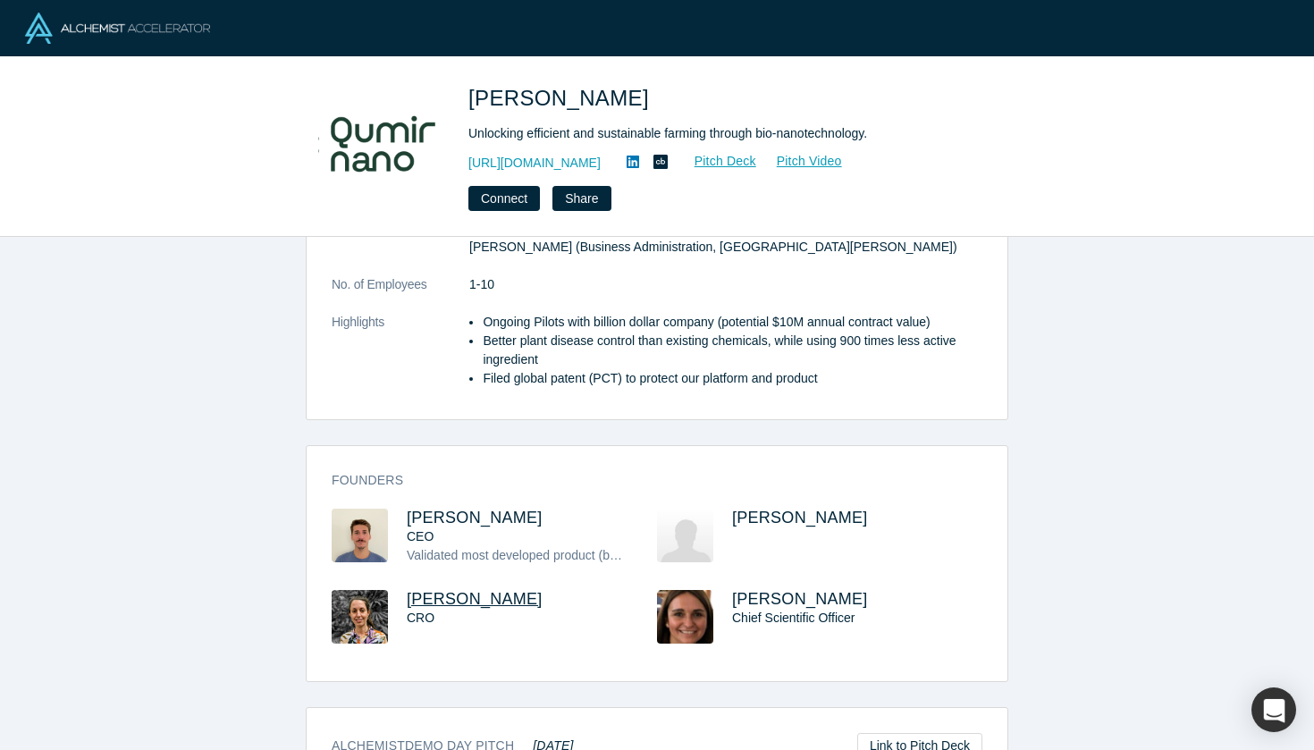
click at [467, 590] on span "Romina Bertani" at bounding box center [475, 599] width 136 height 18
click at [748, 611] on span "Chief Scientific Officer" at bounding box center [793, 618] width 123 height 14
click at [754, 590] on span "Cintia Romero" at bounding box center [800, 599] width 136 height 18
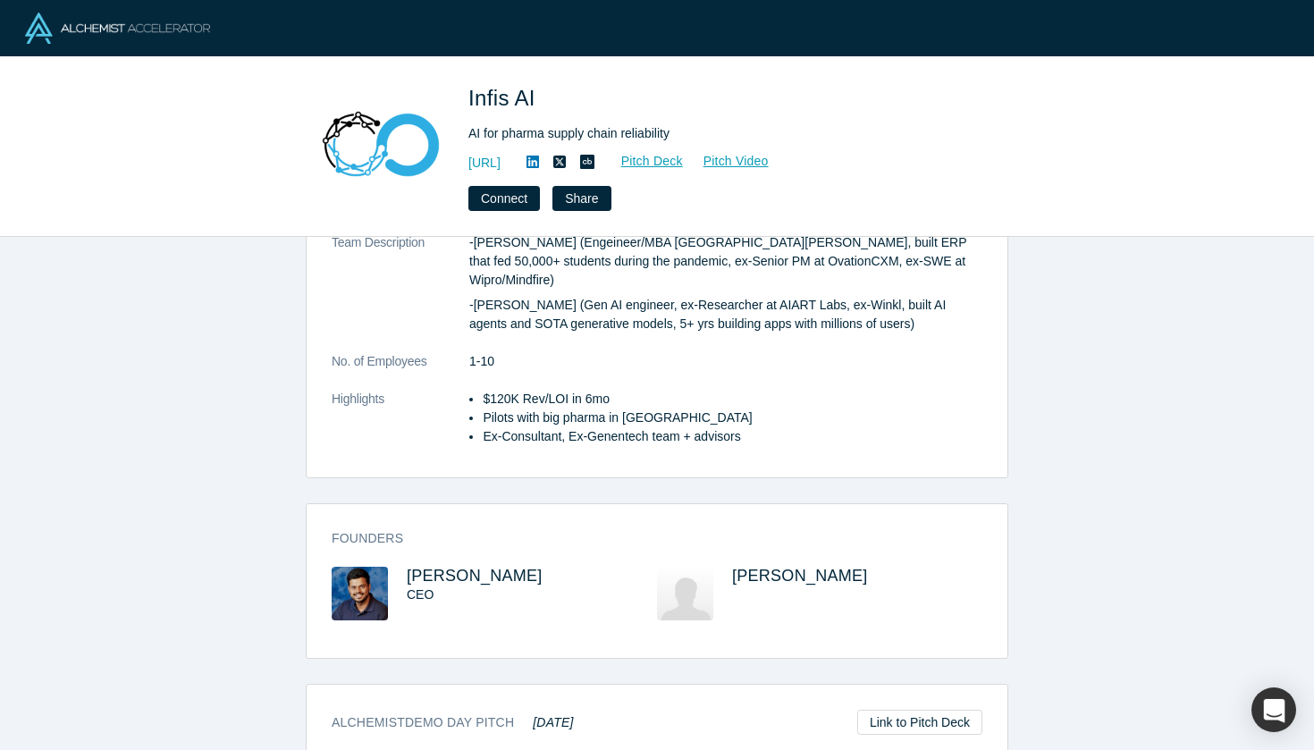
scroll to position [339, 0]
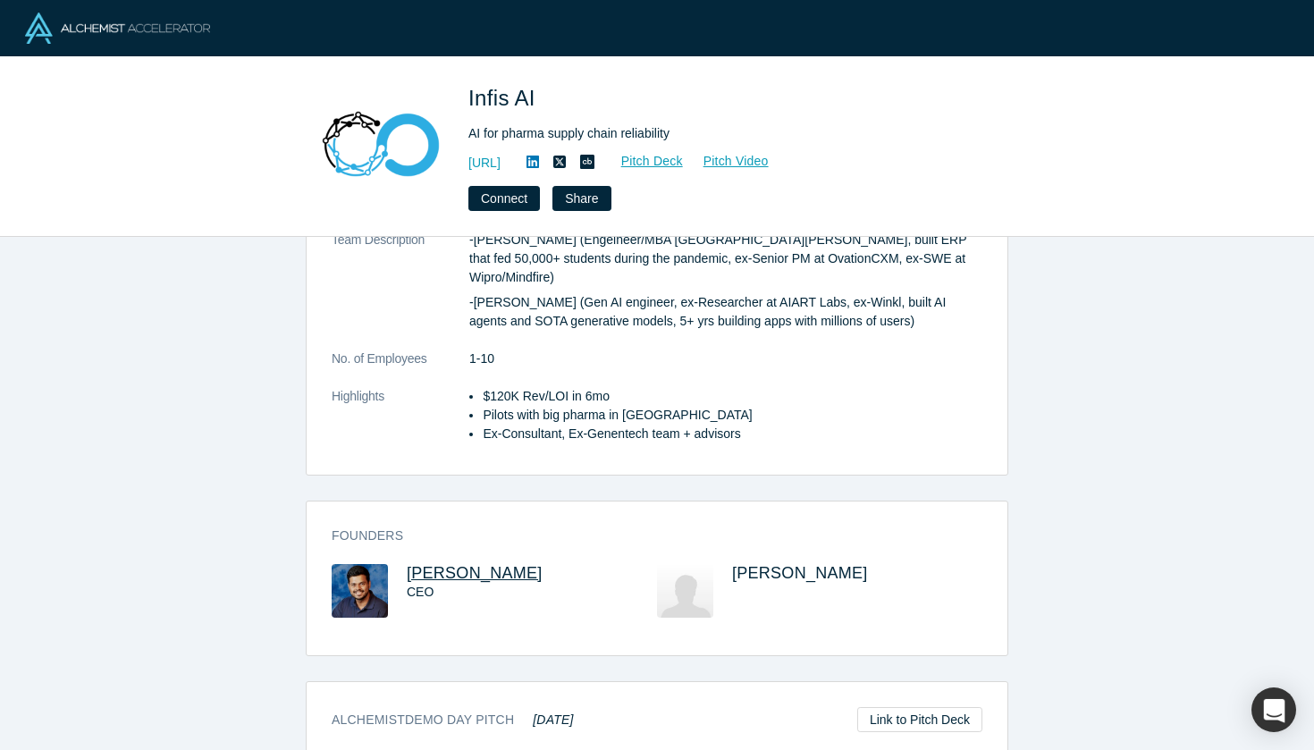
click at [442, 564] on span "[PERSON_NAME]" at bounding box center [475, 573] width 136 height 18
click at [806, 564] on span "[PERSON_NAME]" at bounding box center [800, 573] width 136 height 18
click at [761, 564] on div "[PERSON_NAME]" at bounding box center [857, 591] width 250 height 54
click at [750, 564] on span "[PERSON_NAME]" at bounding box center [800, 573] width 136 height 18
click at [720, 564] on div "[PERSON_NAME]" at bounding box center [819, 603] width 325 height 79
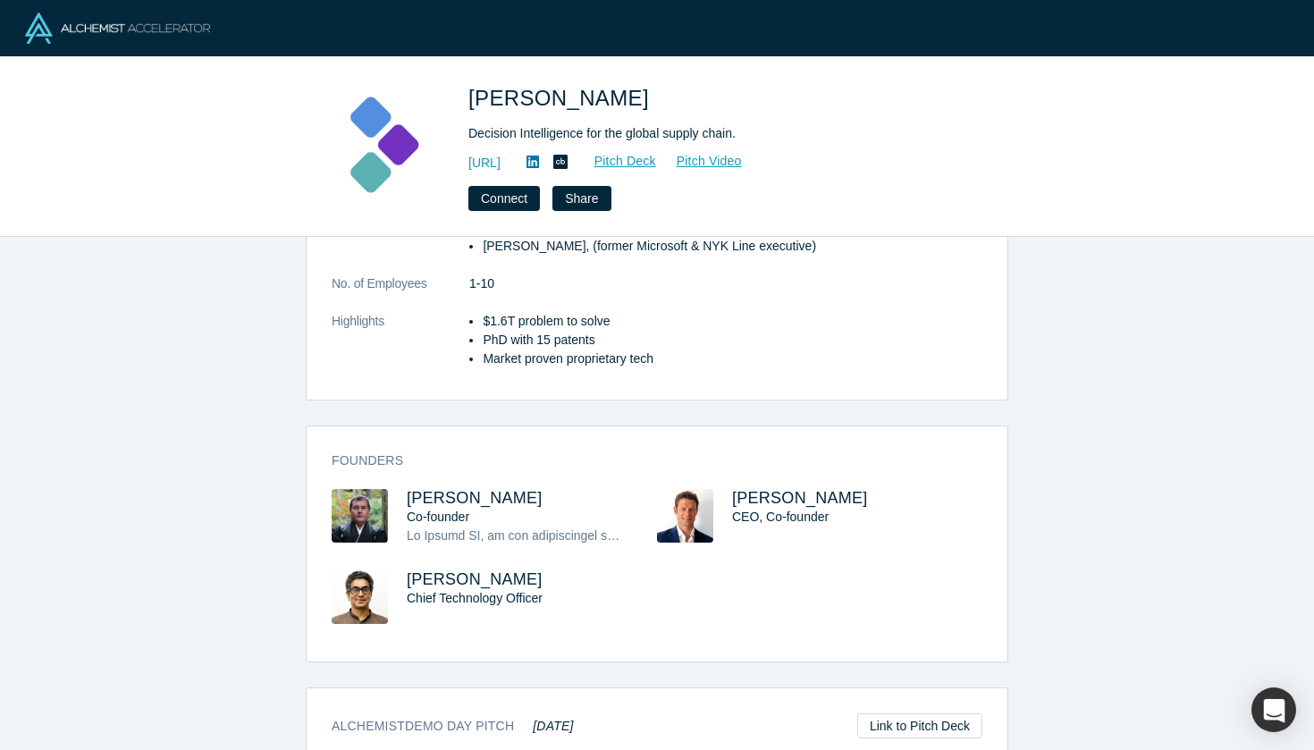
scroll to position [473, 0]
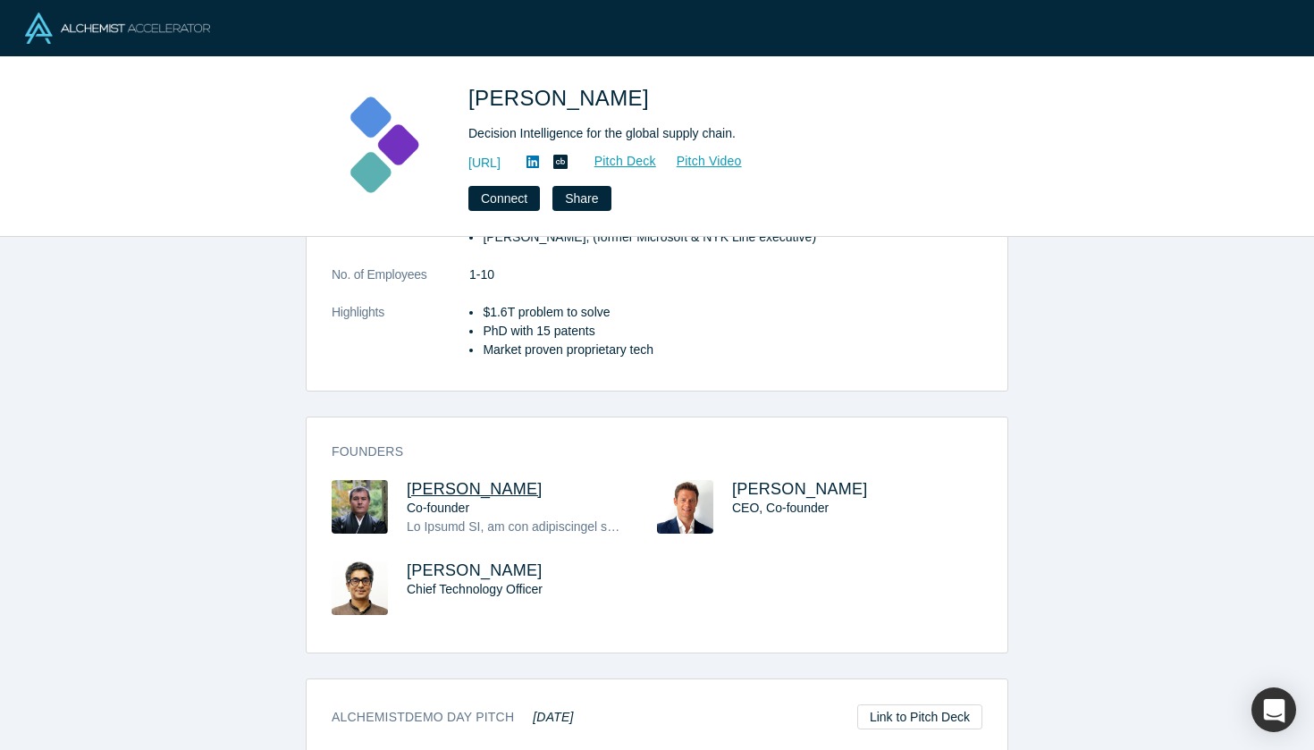
click at [422, 485] on span "[PERSON_NAME]" at bounding box center [475, 489] width 136 height 18
click at [787, 488] on span "[PERSON_NAME]" at bounding box center [800, 489] width 136 height 18
click at [474, 563] on span "[PERSON_NAME]" at bounding box center [475, 571] width 136 height 18
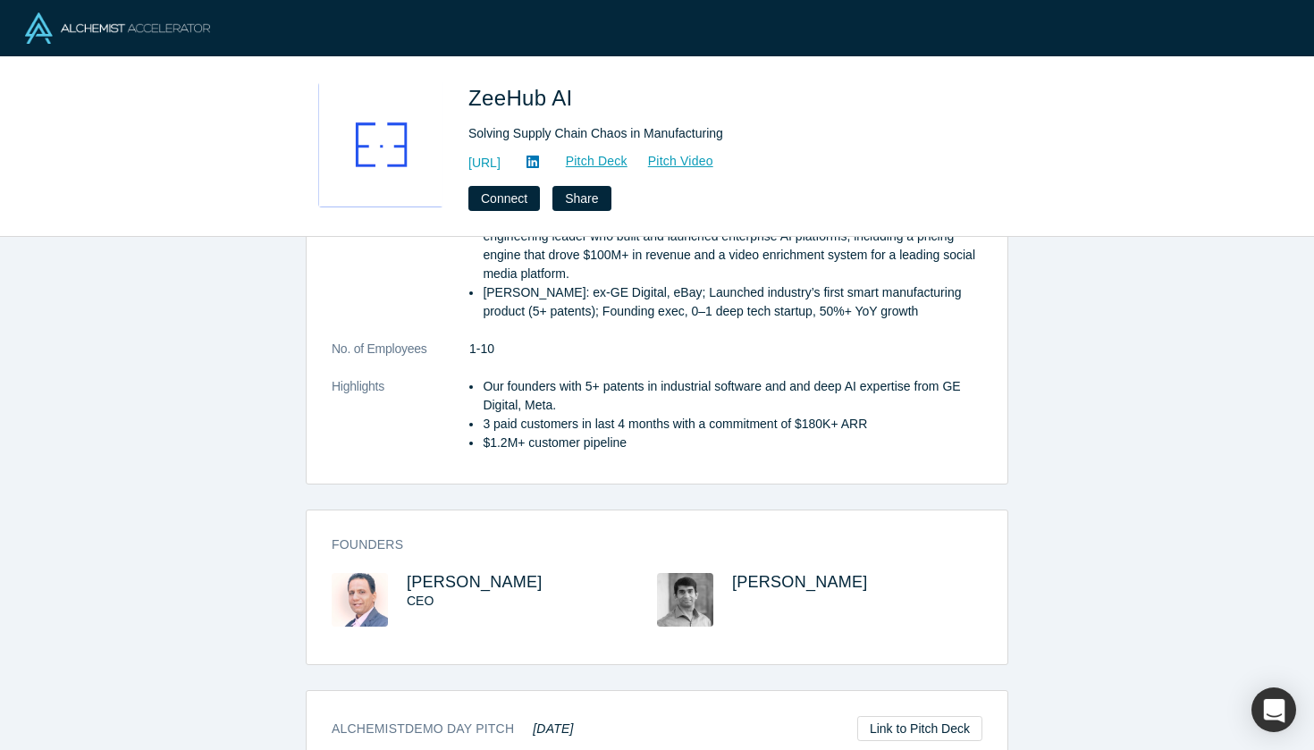
scroll to position [473, 0]
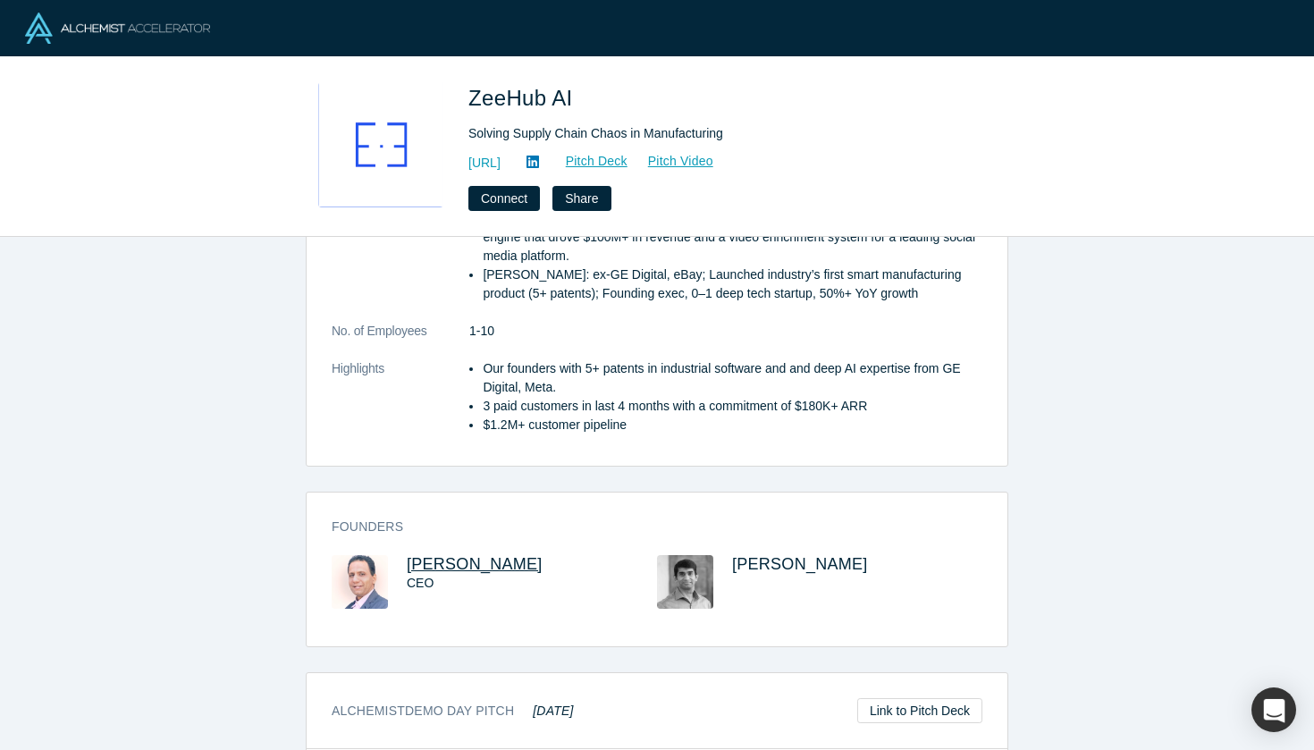
click at [448, 568] on span "[PERSON_NAME]" at bounding box center [475, 564] width 136 height 18
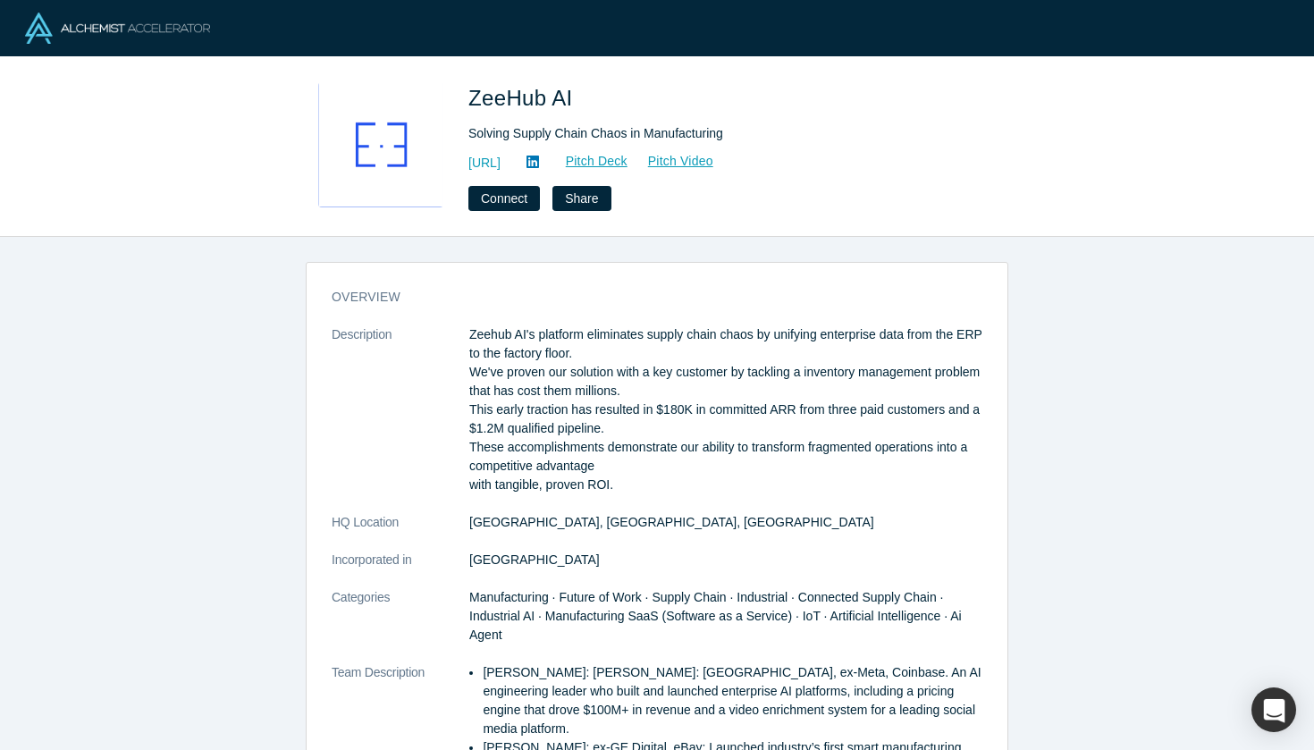
scroll to position [0, 0]
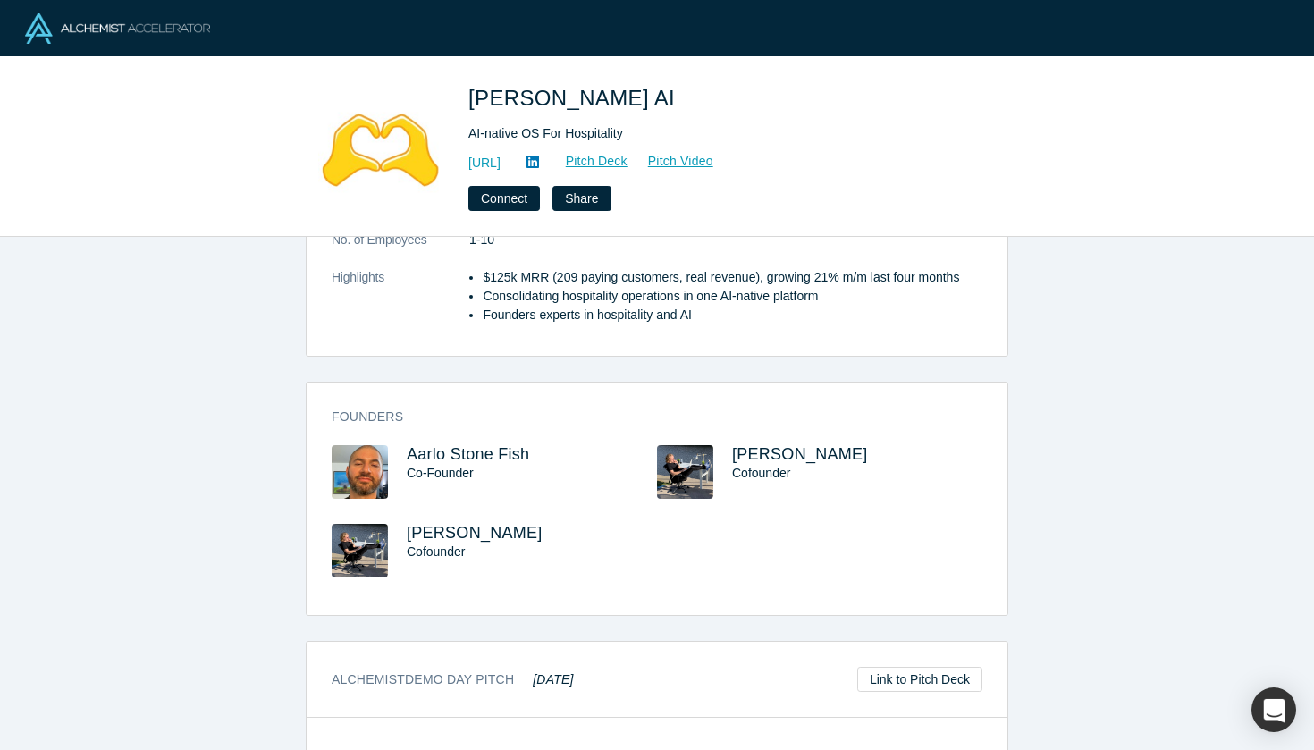
scroll to position [360, 0]
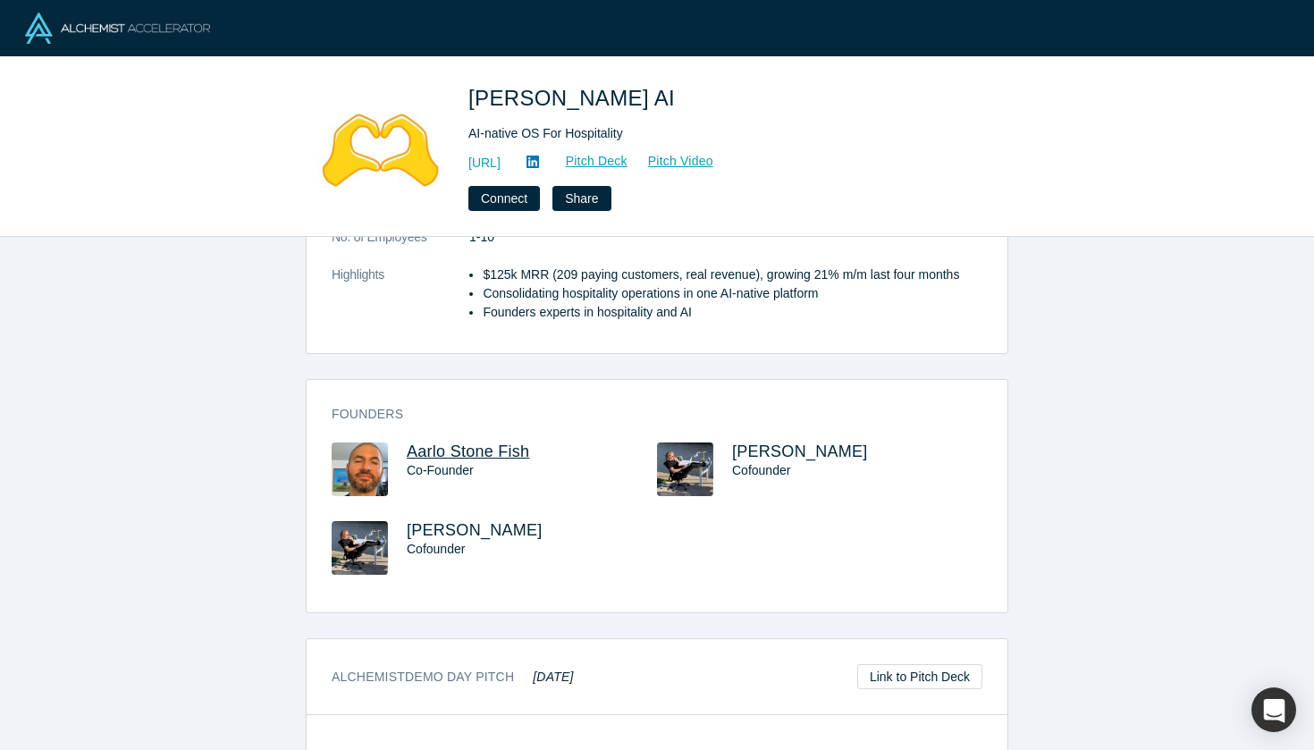
click at [475, 451] on span "Aarlo Stone Fish" at bounding box center [468, 452] width 123 height 18
